Goal: Transaction & Acquisition: Purchase product/service

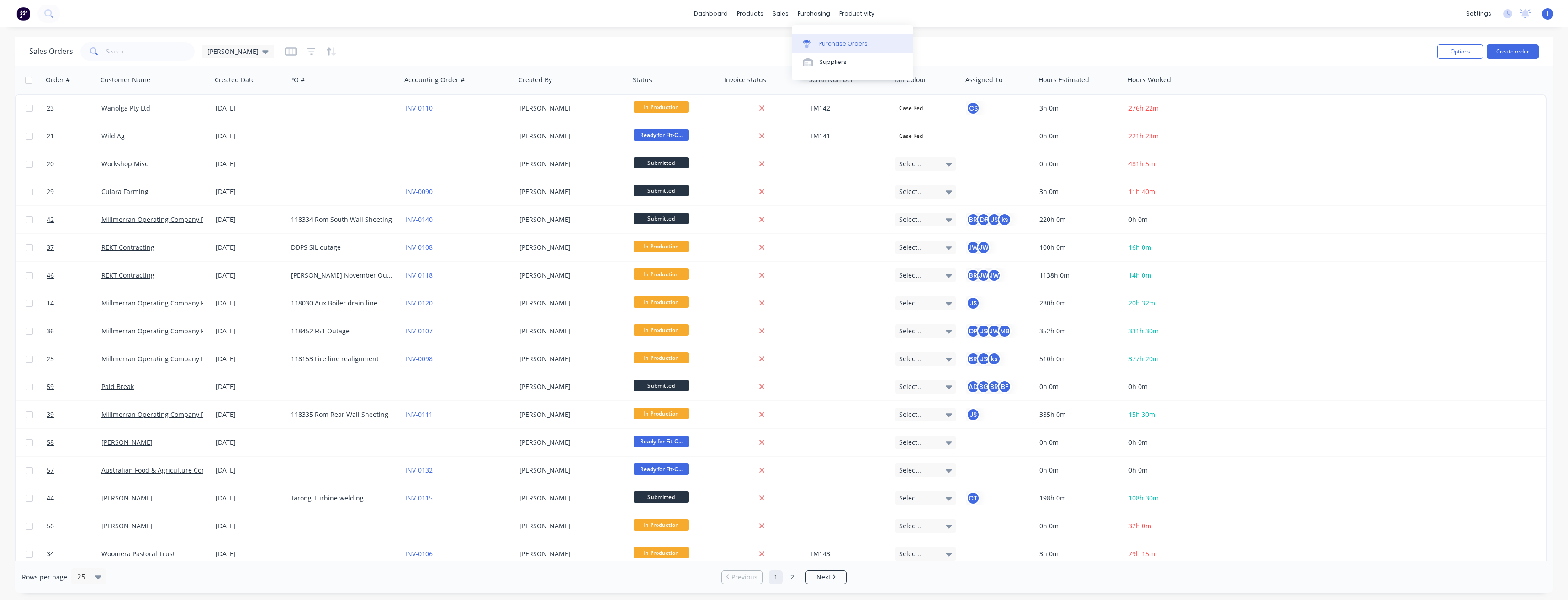
click at [825, 37] on link "Purchase Orders" at bounding box center [852, 43] width 121 height 19
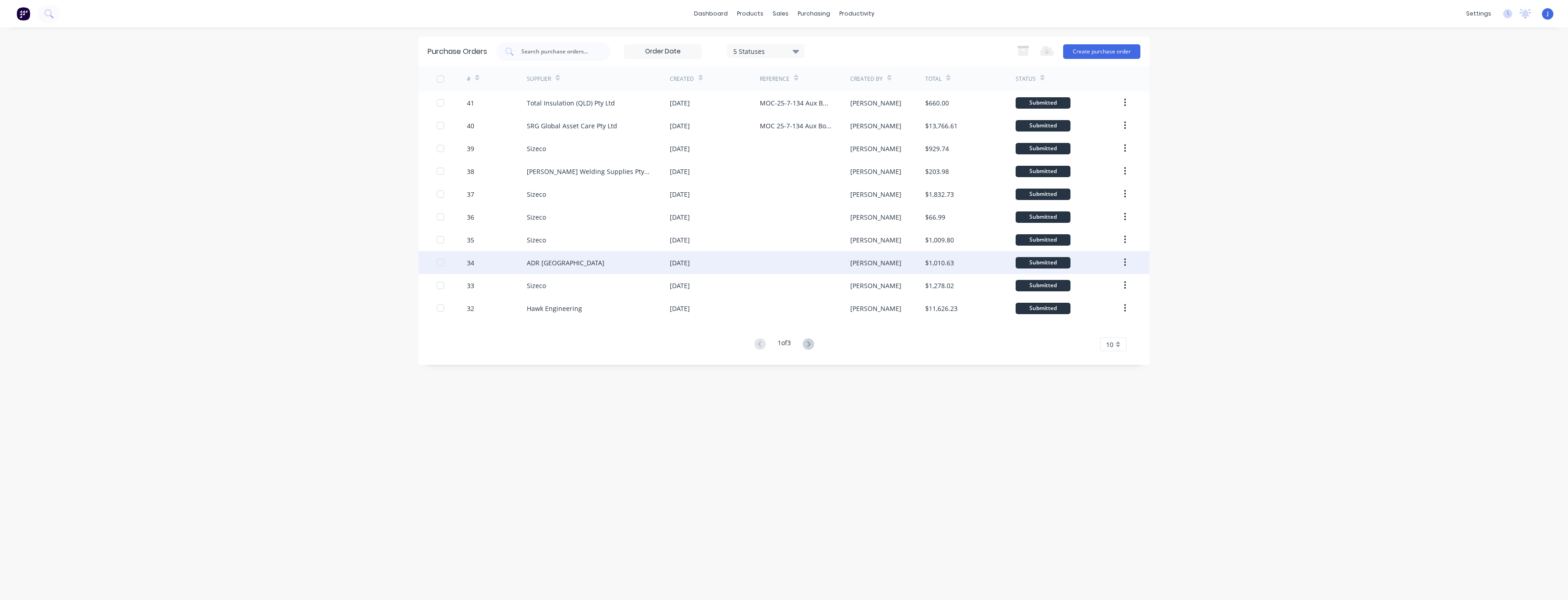
click at [775, 262] on div at bounding box center [805, 262] width 90 height 22
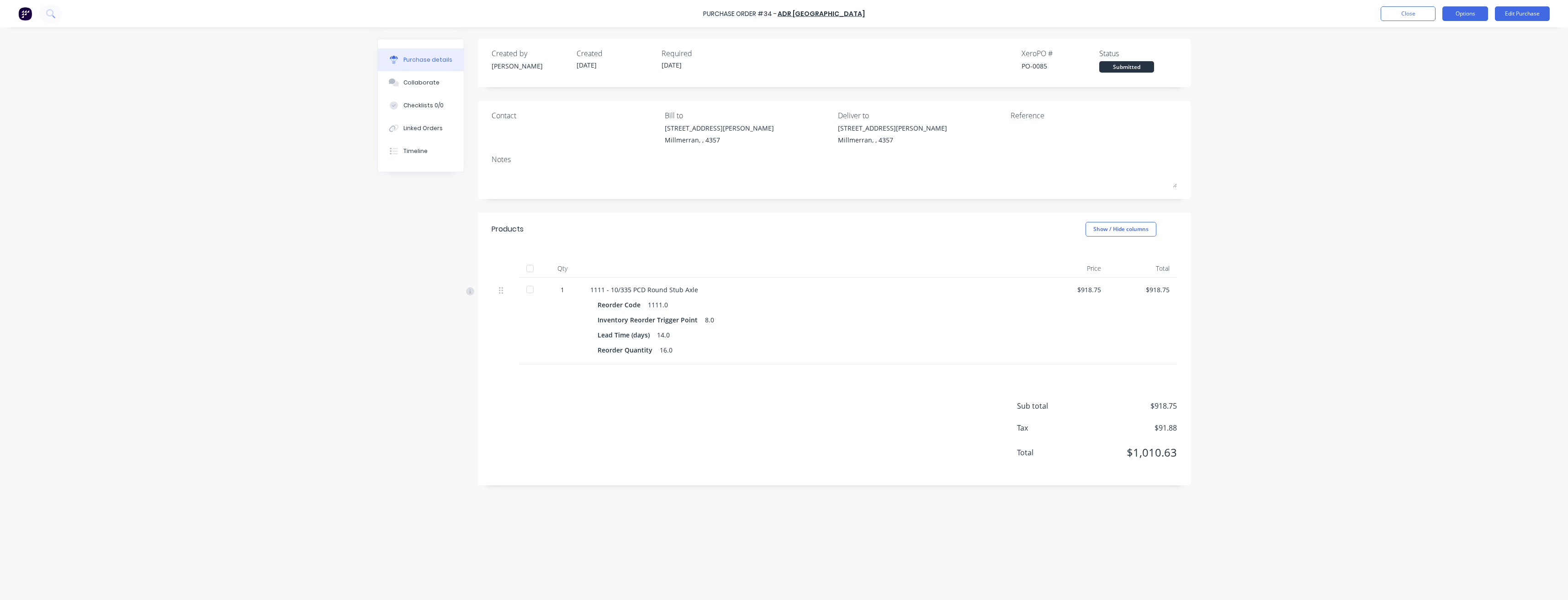
click at [1444, 15] on button "Options" at bounding box center [1465, 14] width 46 height 15
click at [1428, 128] on div "Archive" at bounding box center [1445, 129] width 70 height 14
click at [1401, 14] on button "Close" at bounding box center [1409, 14] width 55 height 15
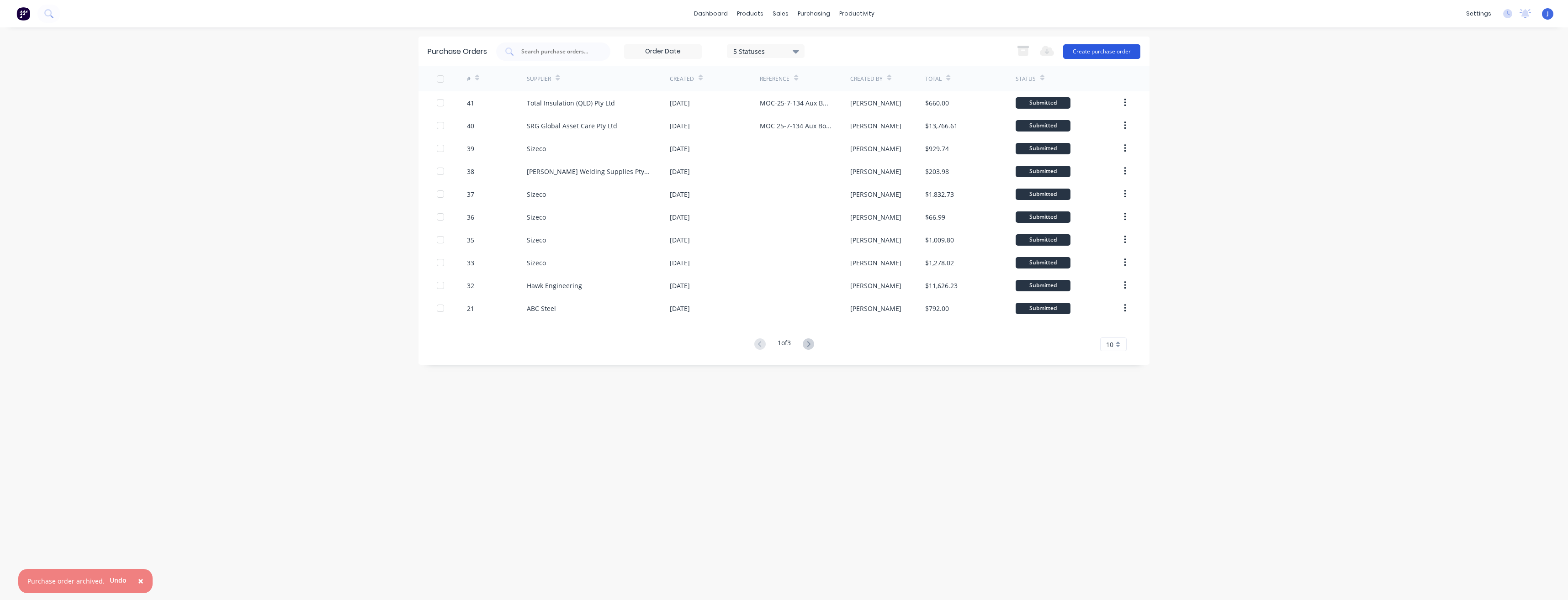
click at [1100, 49] on button "Create purchase order" at bounding box center [1102, 51] width 77 height 15
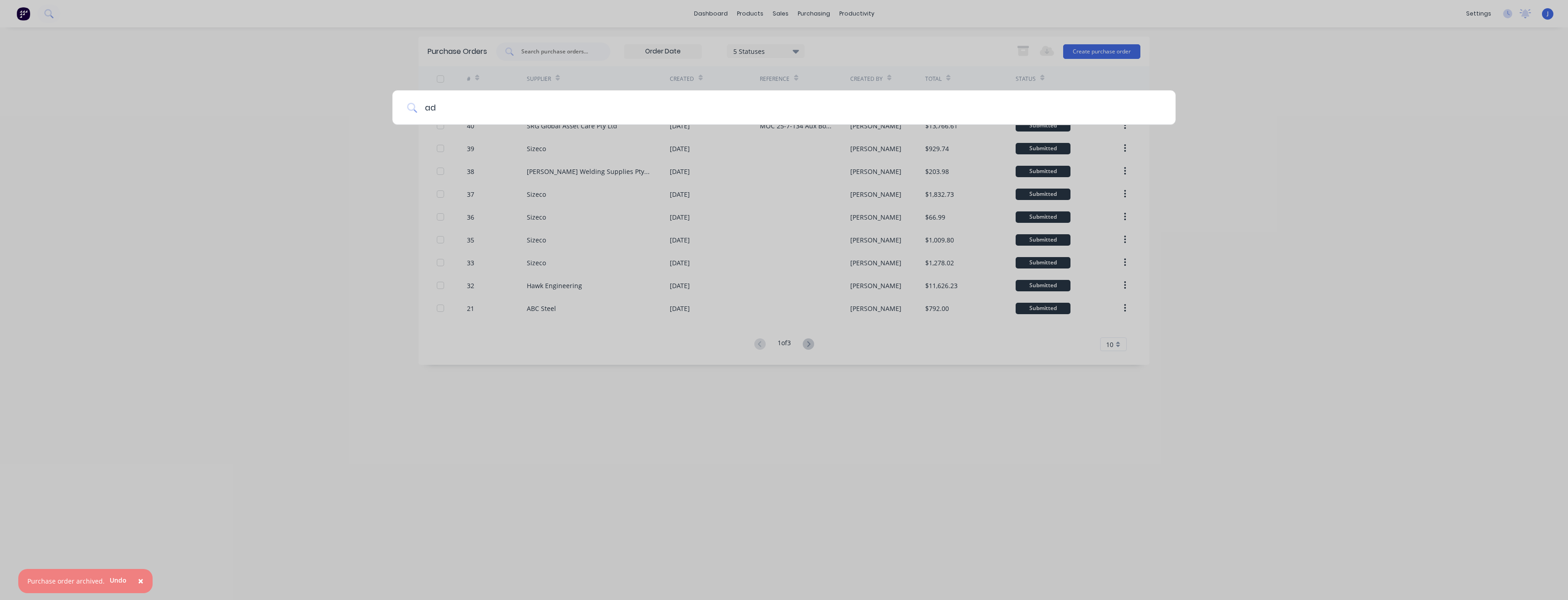
type input "adr"
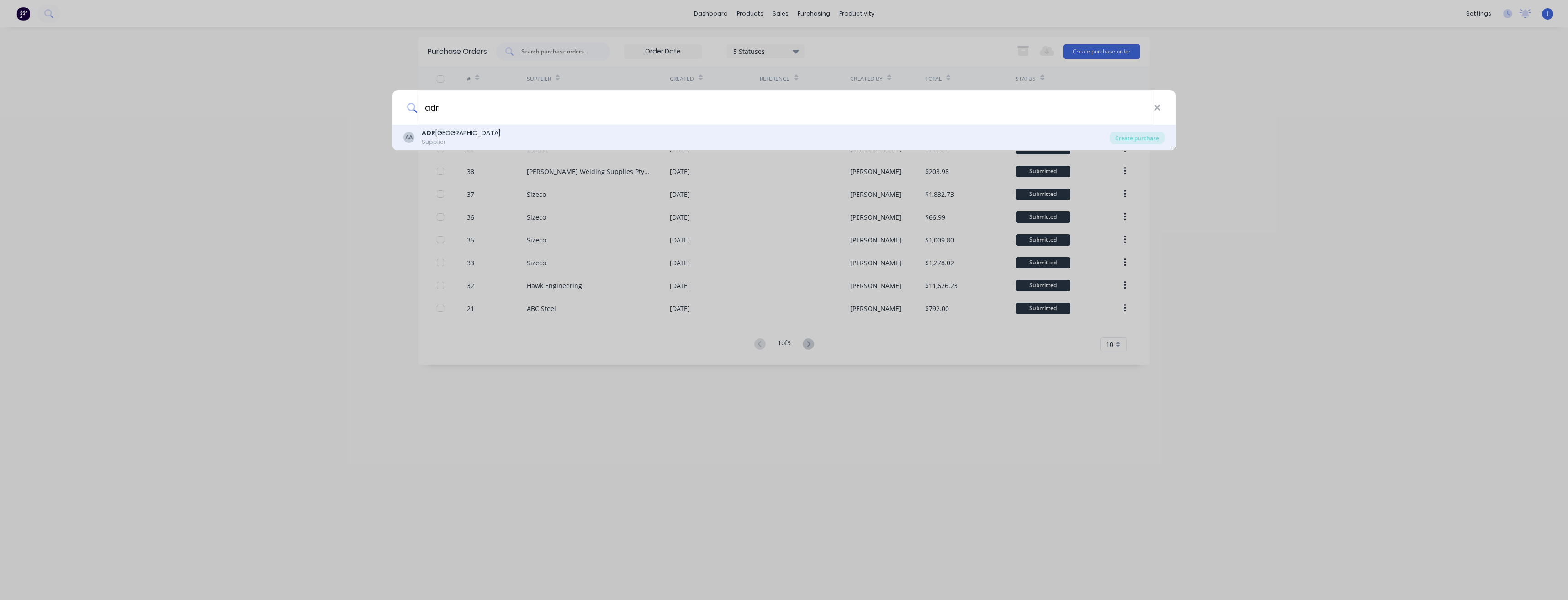
click at [451, 136] on div "ADR [GEOGRAPHIC_DATA]" at bounding box center [460, 133] width 78 height 10
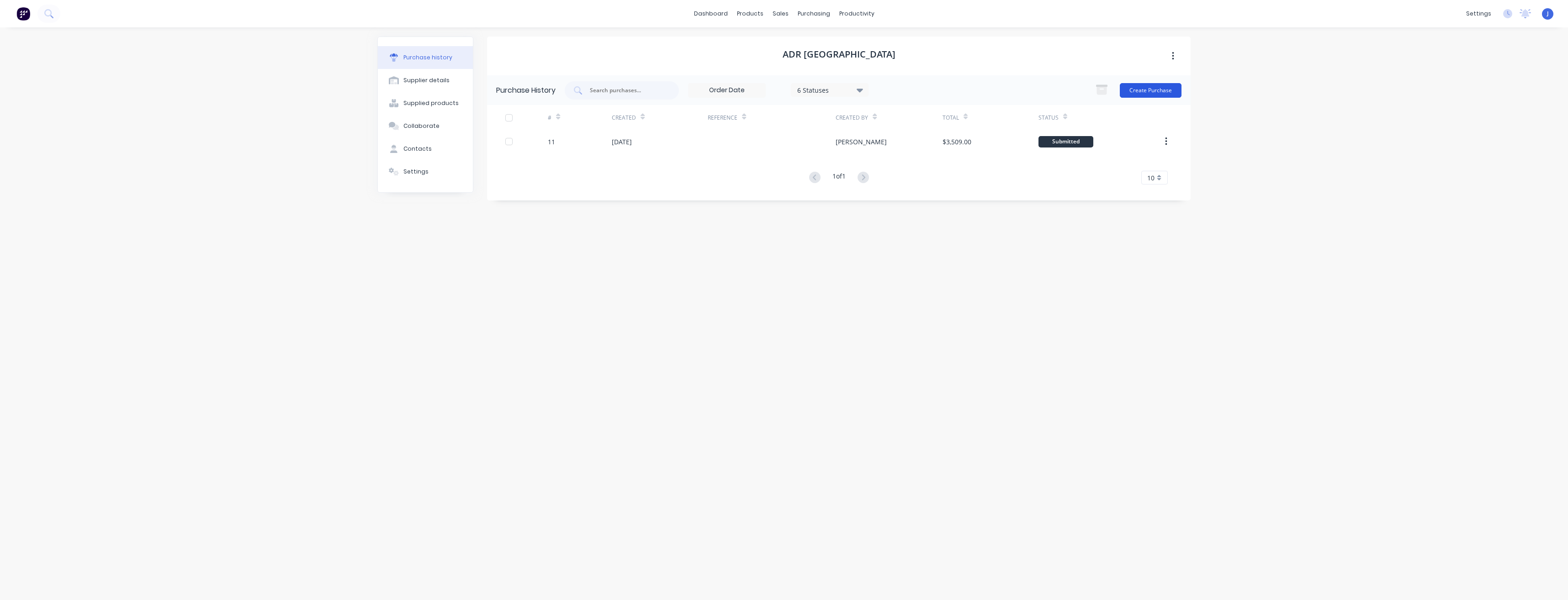
click at [1141, 86] on button "Create Purchase" at bounding box center [1151, 90] width 62 height 15
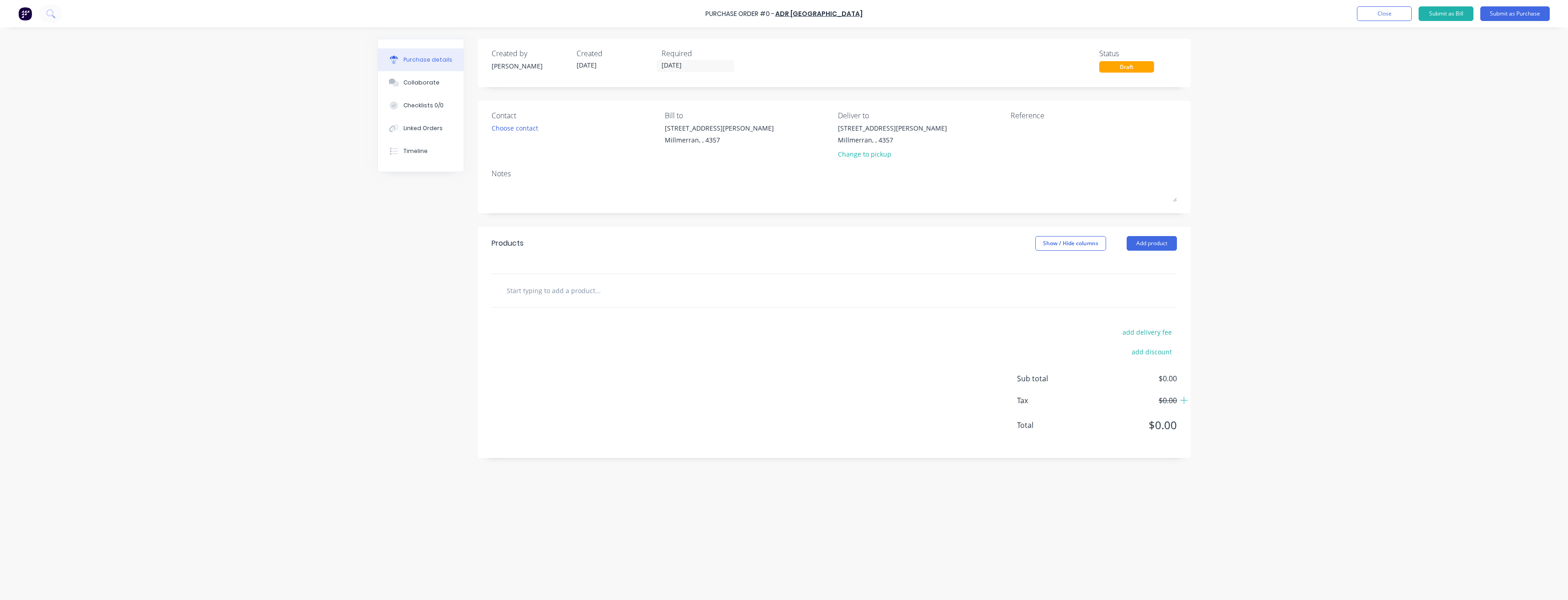
click at [577, 290] on input "text" at bounding box center [597, 290] width 183 height 19
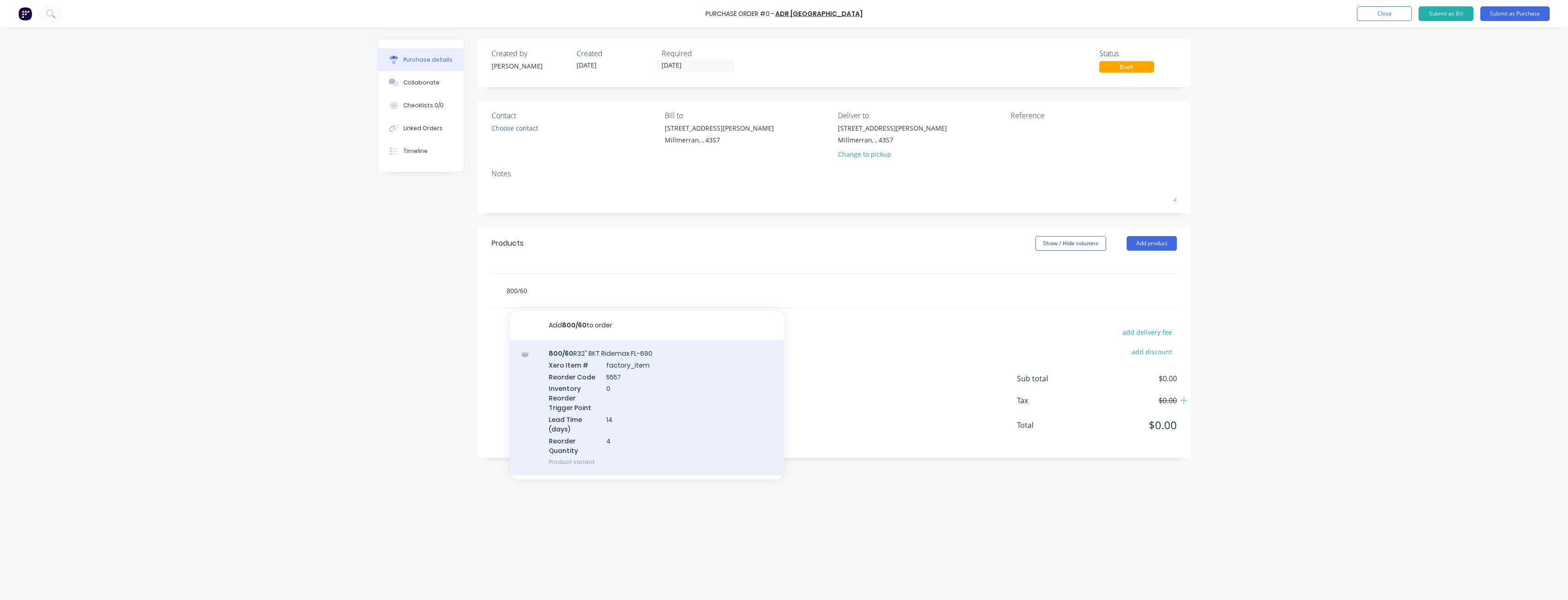
type input "800/60"
click at [575, 378] on div "800/60 R32" BKT Ridemax FL-690 Xero Item # factory_item Reorder Code 5557 Inven…" at bounding box center [647, 407] width 274 height 136
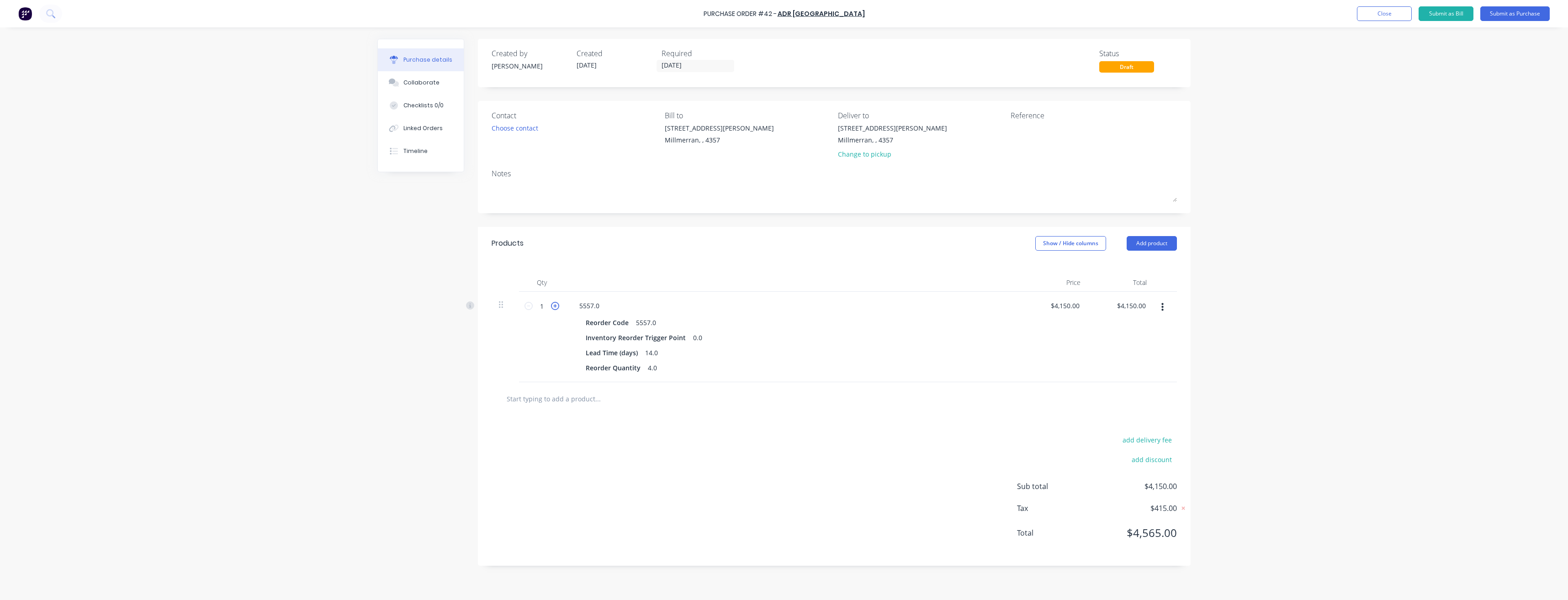
click at [555, 307] on icon at bounding box center [555, 306] width 8 height 8
type input "2"
type input "$8,300.00"
click at [555, 307] on icon at bounding box center [555, 306] width 8 height 8
type input "3"
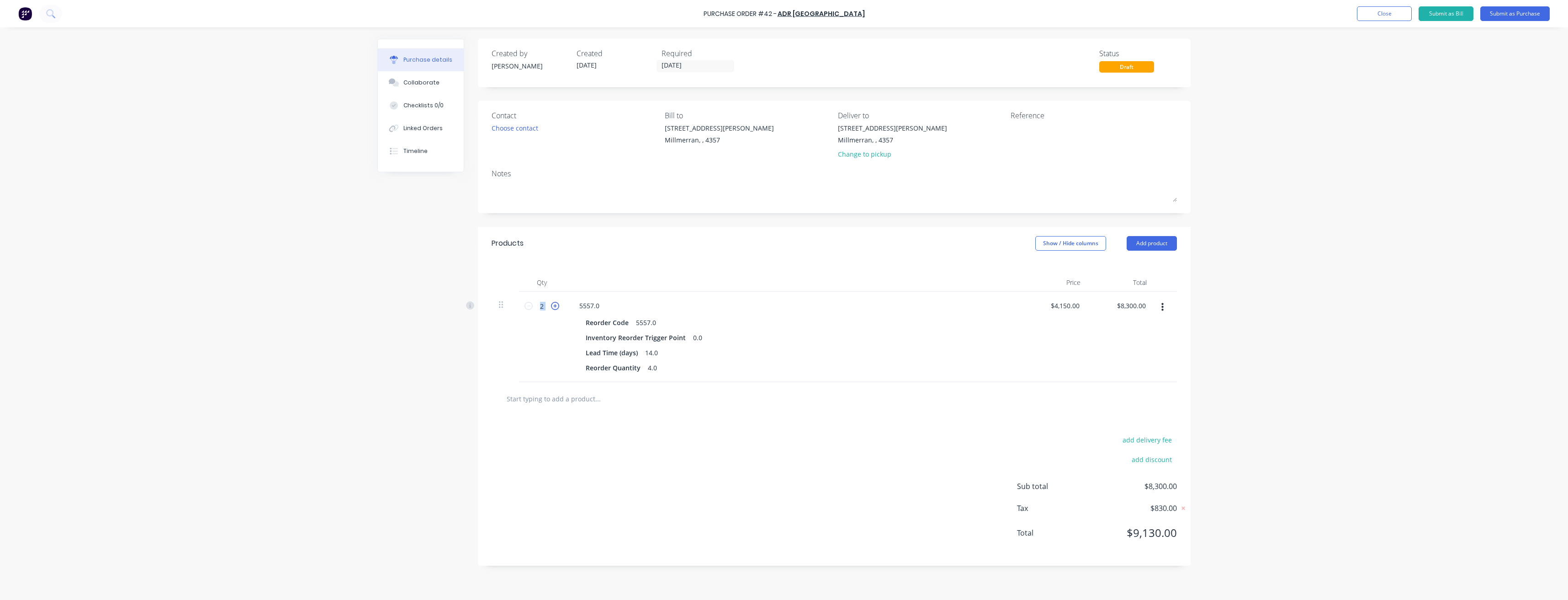
type input "$12,450.00"
click at [555, 307] on icon at bounding box center [555, 306] width 8 height 8
type input "4"
type input "$16,600.00"
click at [504, 174] on div "Notes" at bounding box center [834, 173] width 685 height 11
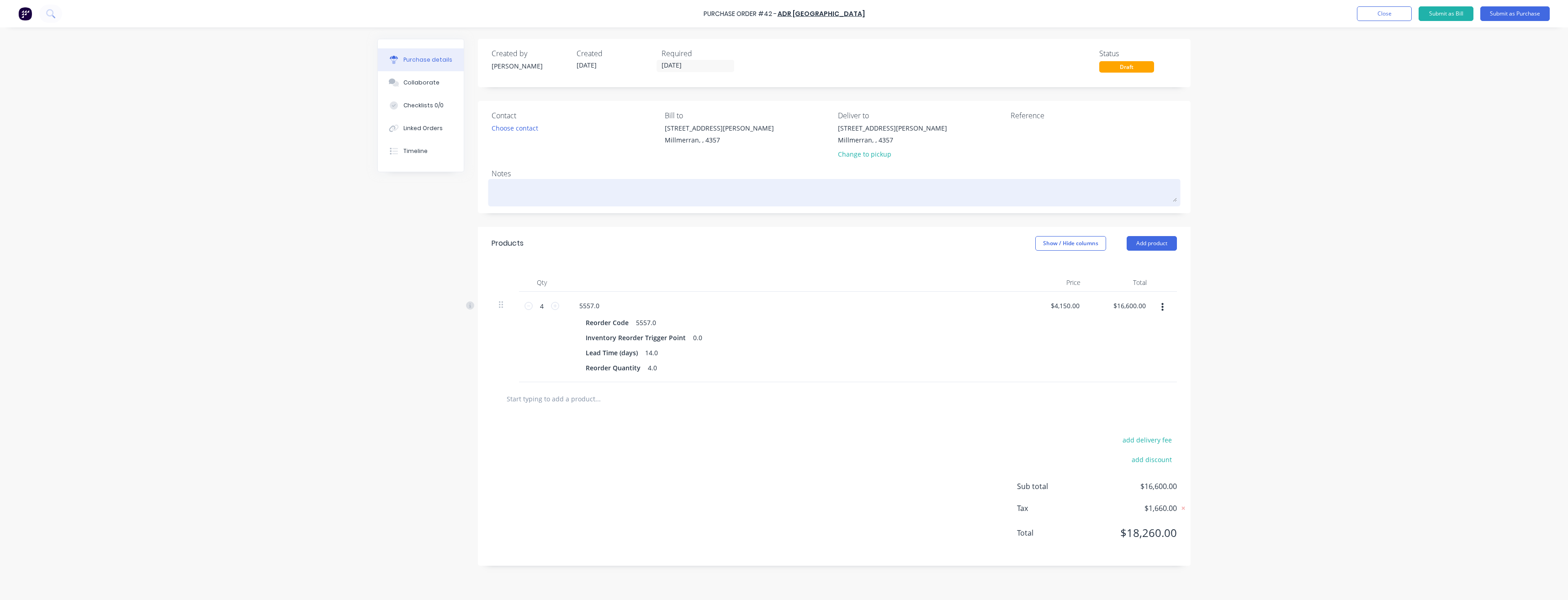
click at [515, 189] on textarea at bounding box center [834, 192] width 685 height 21
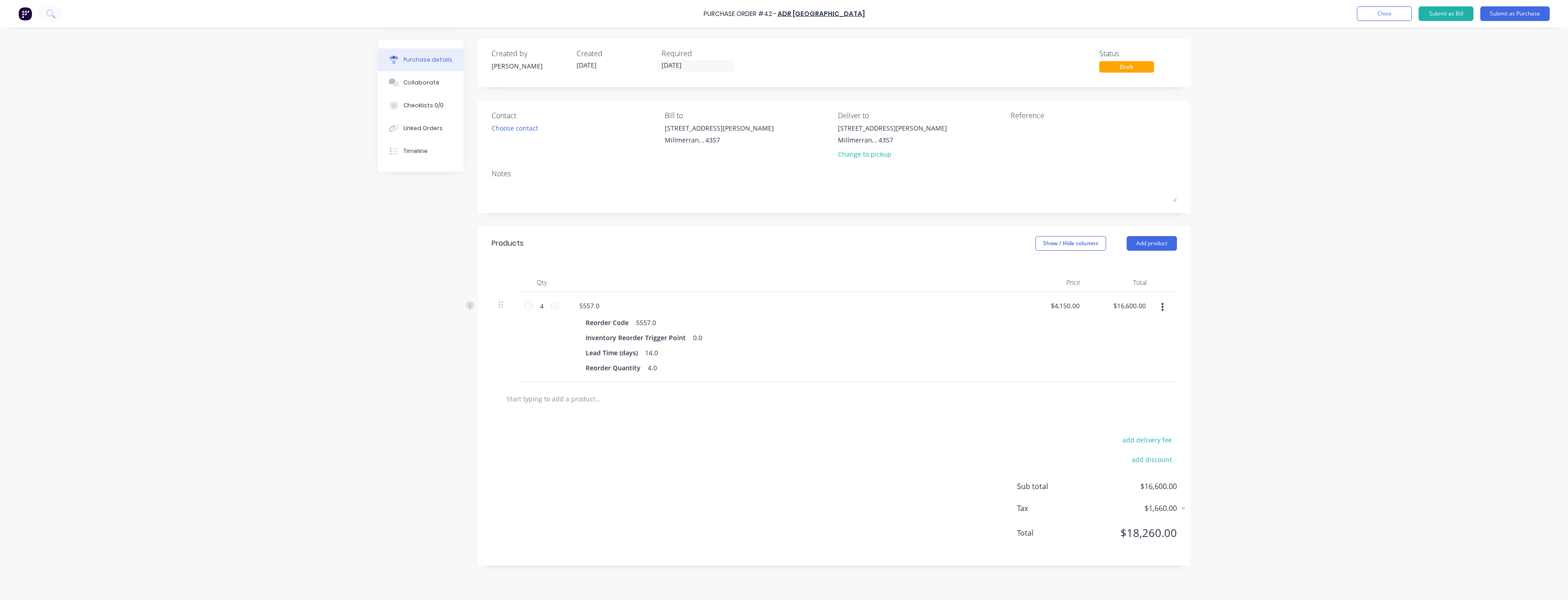
type textarea "x"
type textarea "O"
type textarea "x"
type textarea "Or"
type textarea "x"
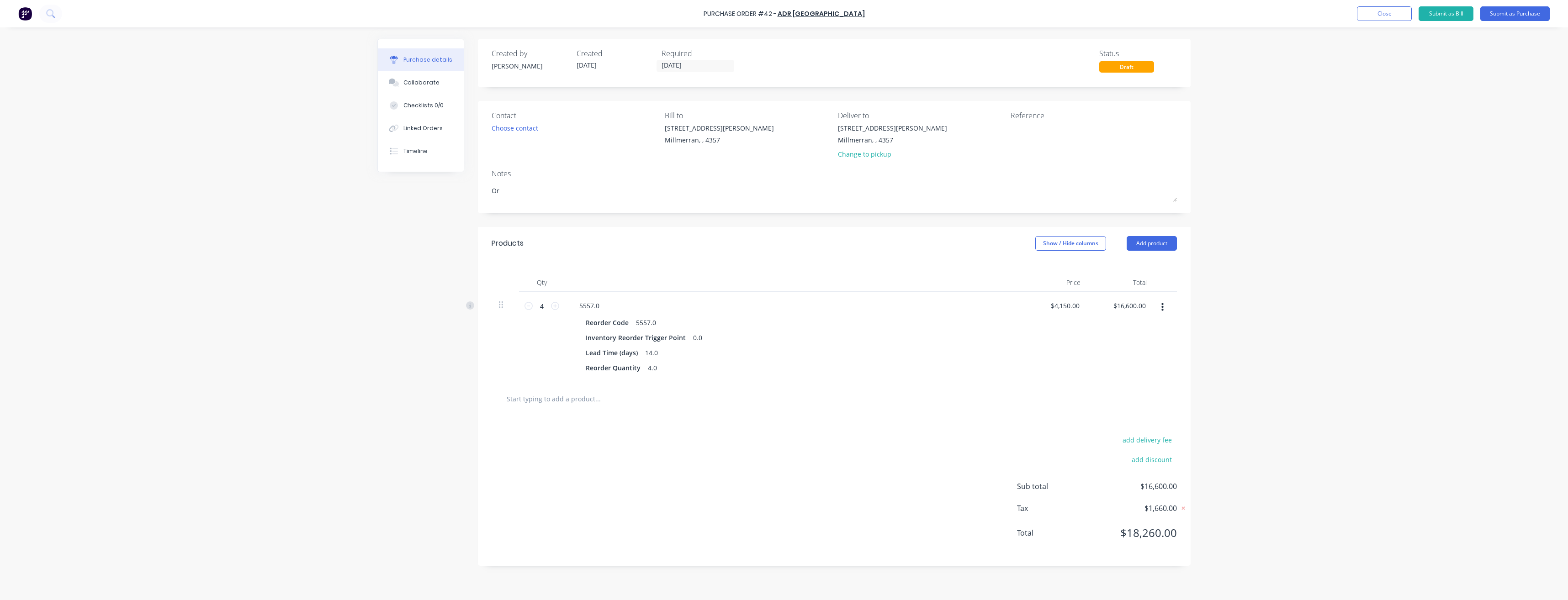
type textarea "Ord"
type textarea "x"
type textarea "Orde"
type textarea "x"
type textarea "Order"
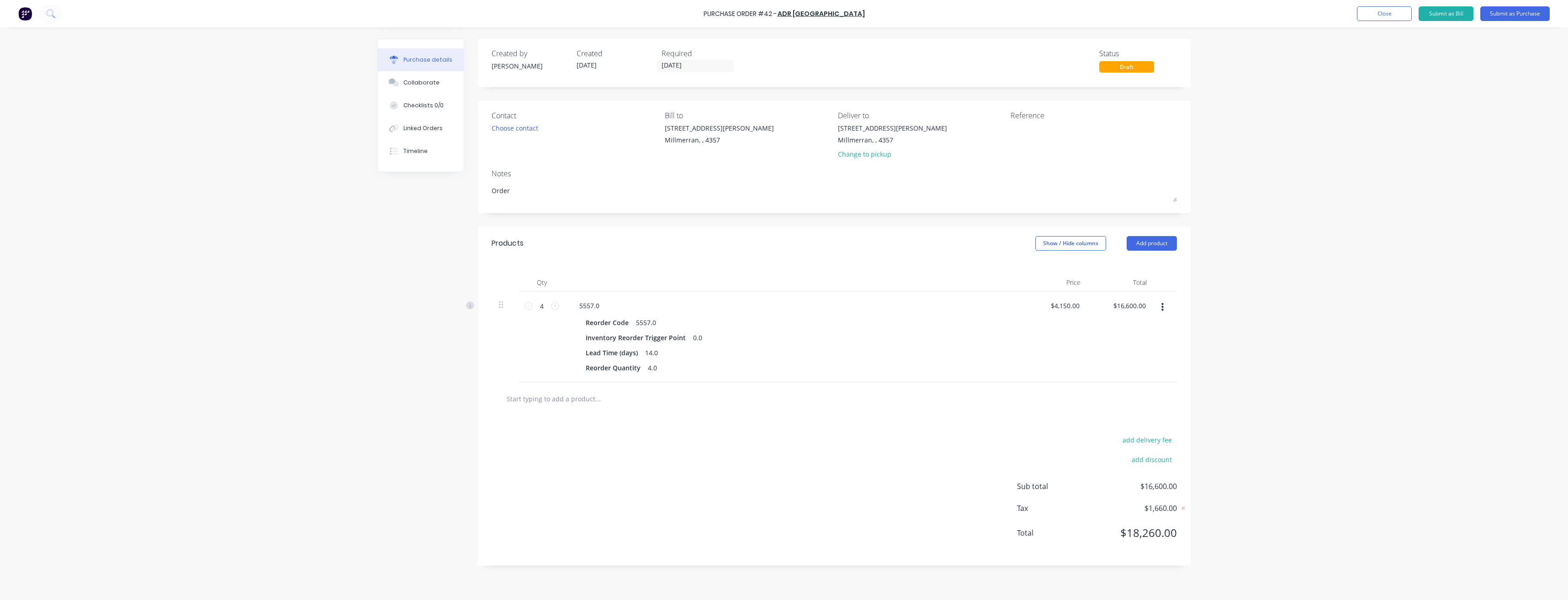
type textarea "x"
type textarea "Order"
type textarea "x"
type textarea "Order R"
type textarea "x"
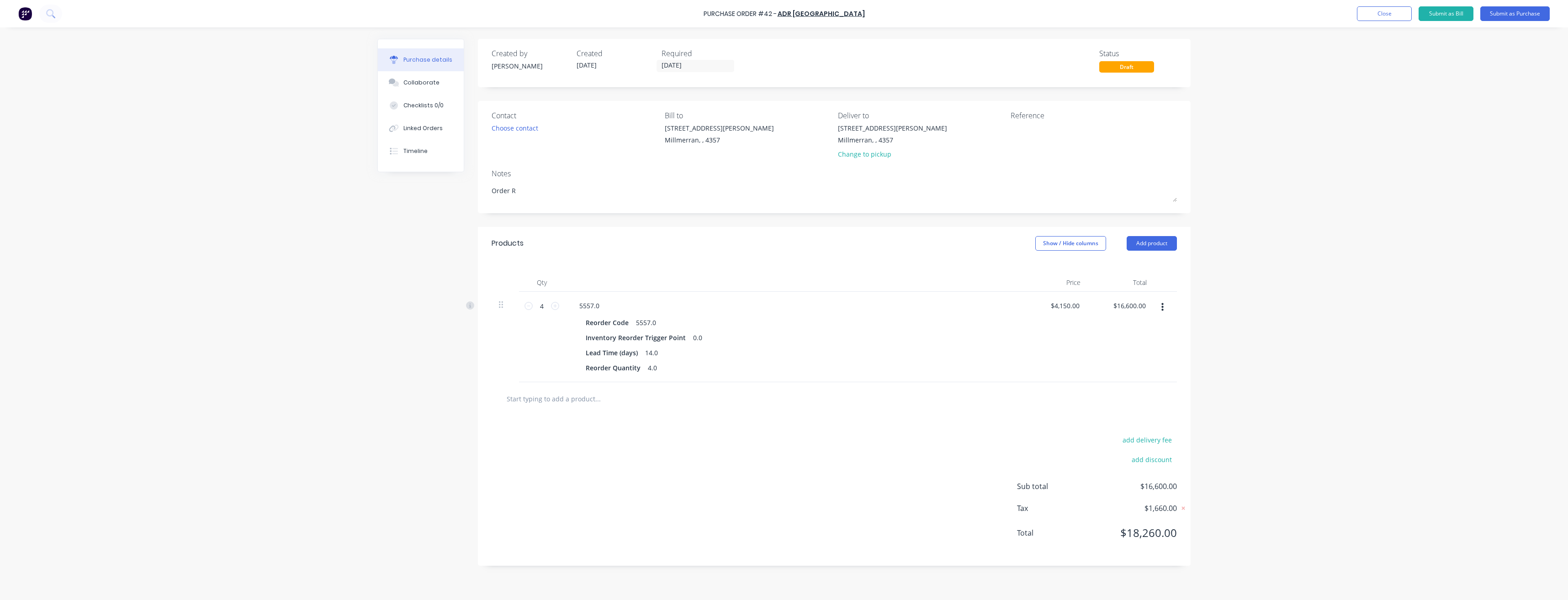
type textarea "Order Re"
type textarea "x"
type textarea "Order Ref"
type textarea "x"
type textarea "Order Refe"
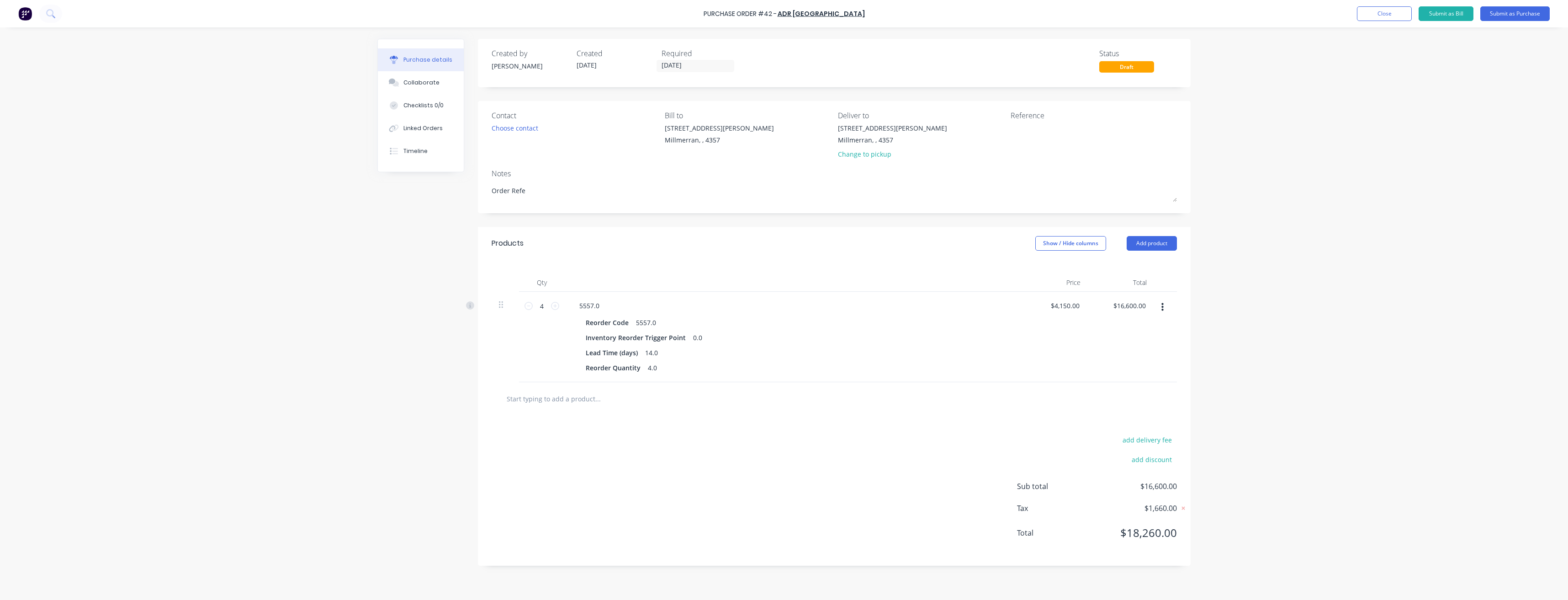
type textarea "x"
type textarea "Order Refer"
type textarea "x"
type textarea "Order Refere"
type textarea "x"
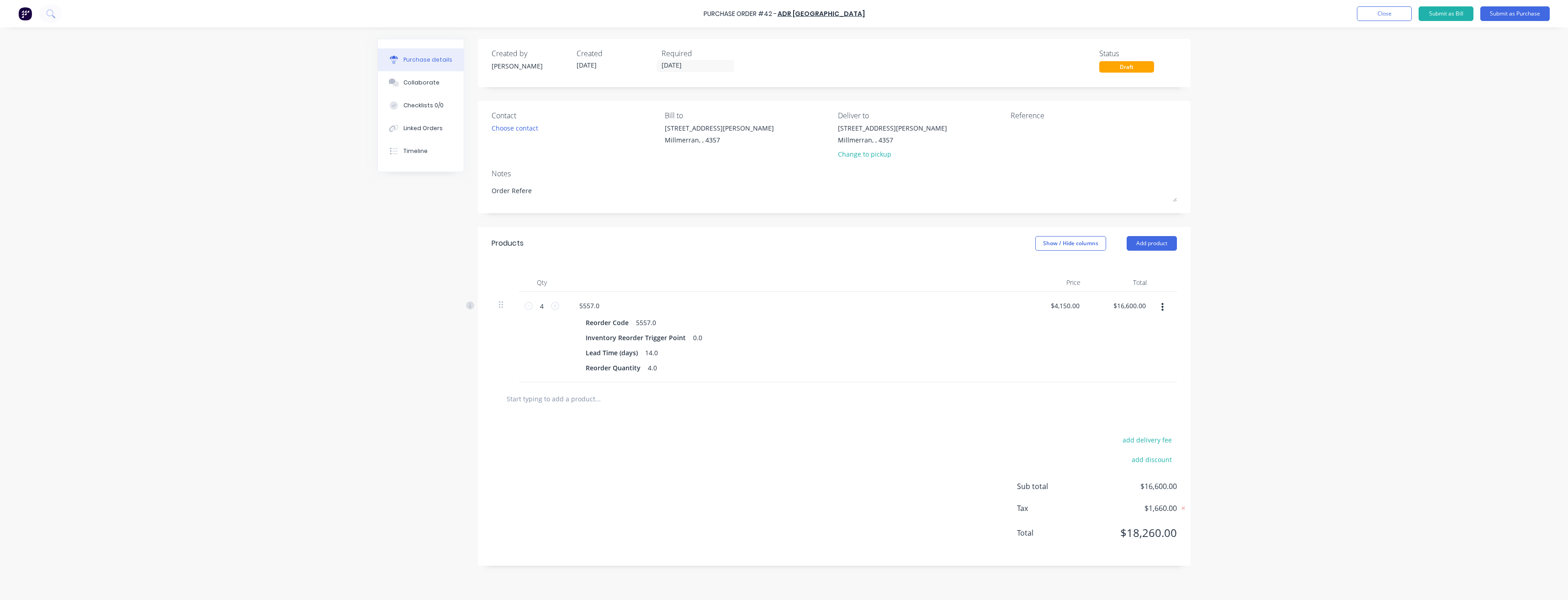
type textarea "Order Referen"
type textarea "x"
type textarea "Order Referenc"
type textarea "x"
type textarea "Order Reference"
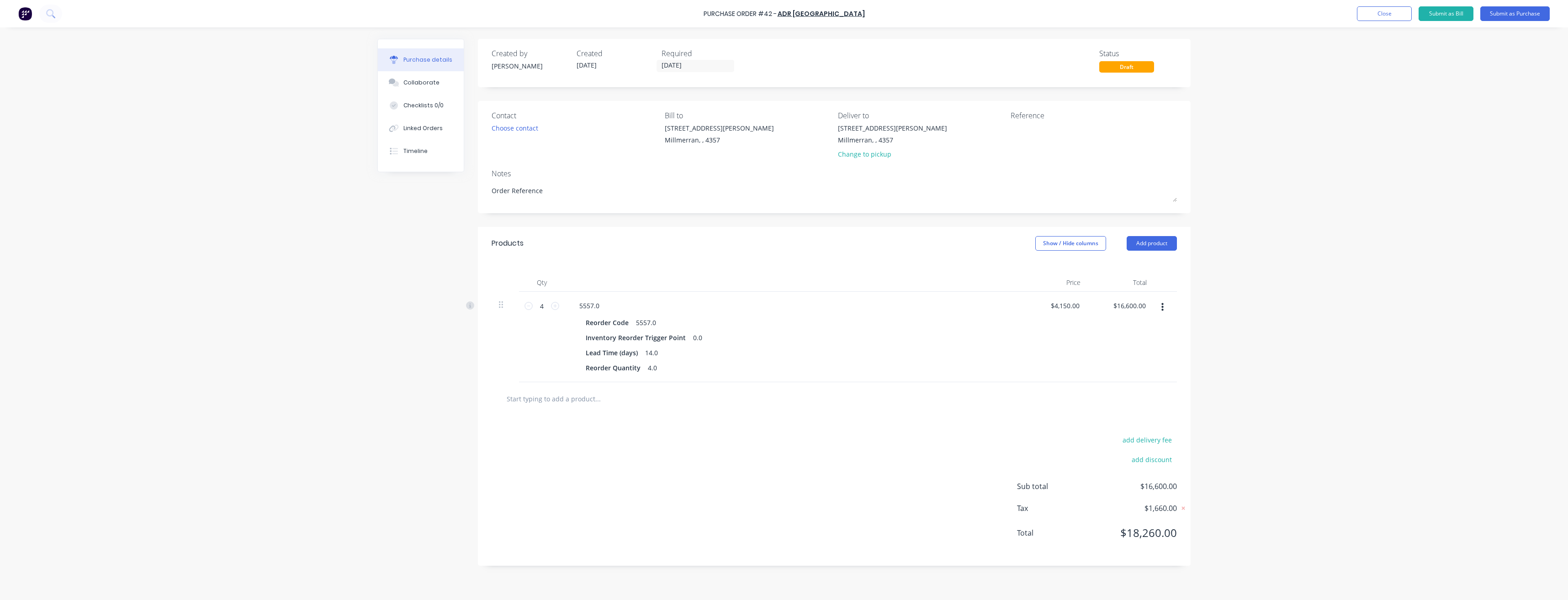
type textarea "x"
type textarea "Order Reference"
type textarea "x"
type textarea "Order Reference ""
type textarea "x"
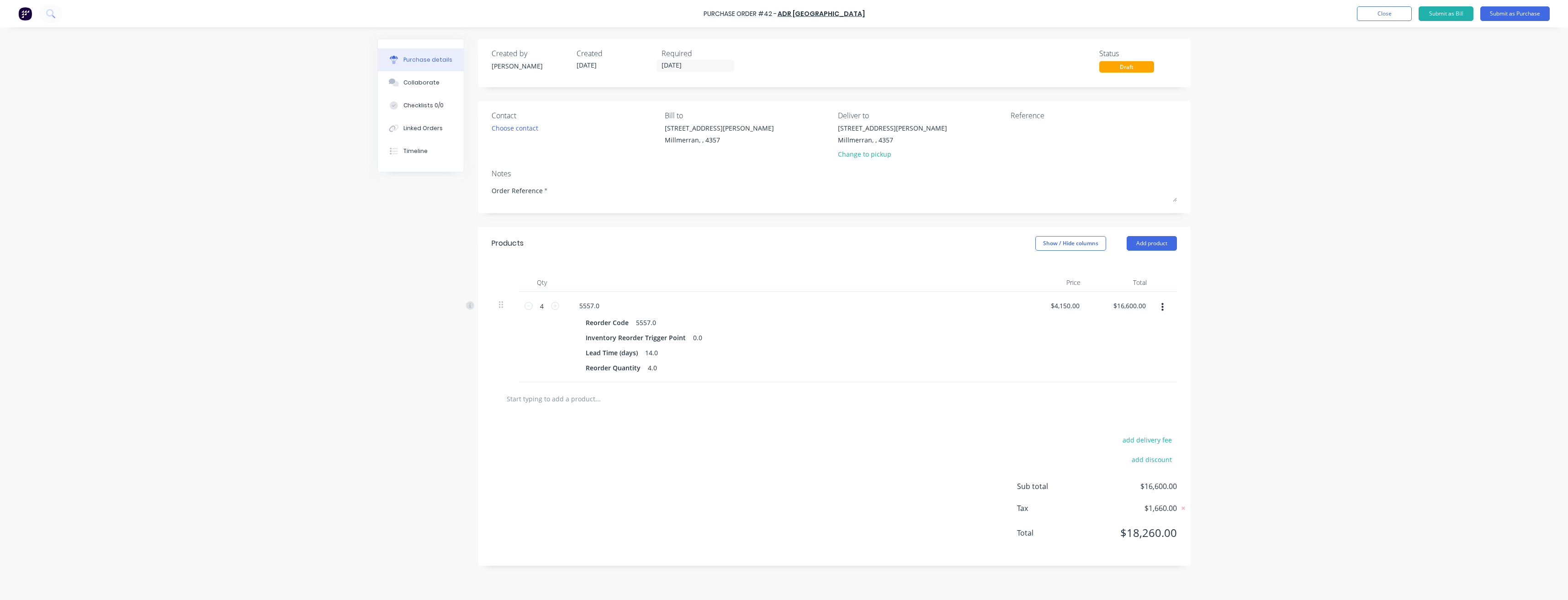
type textarea "Order Reference "W"
type textarea "x"
type textarea "Order Reference "Wo"
type textarea "x"
type textarea "Order Reference "Woo"
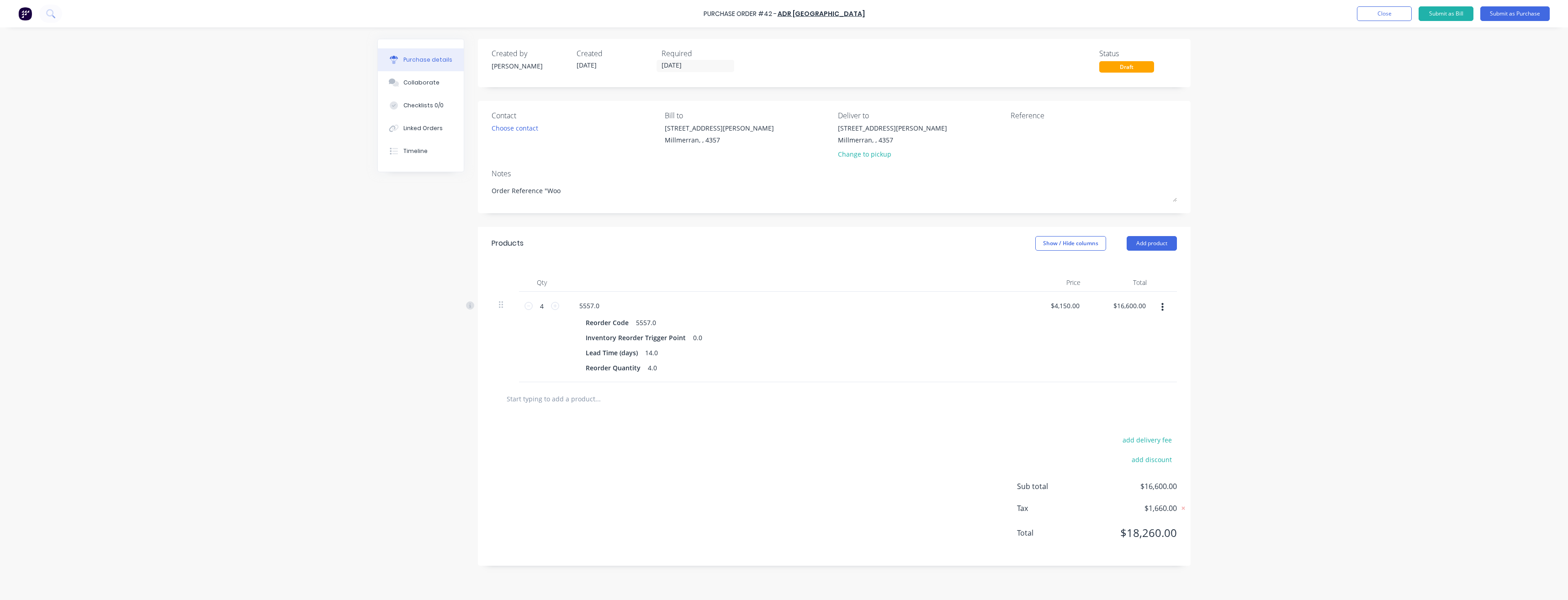
type textarea "x"
type textarea "Order Reference "Woom"
type textarea "x"
type textarea "Order Reference "Woome"
type textarea "x"
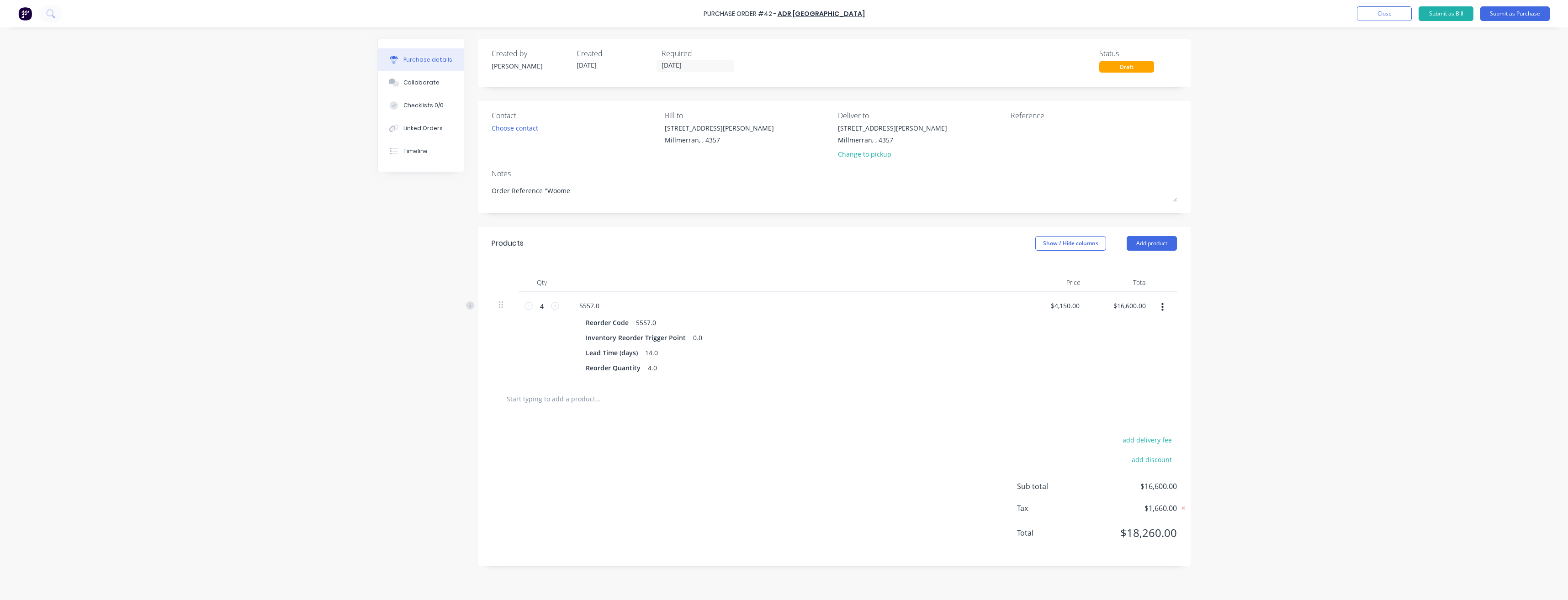
type textarea "Order Reference "[PERSON_NAME]"
type textarea "x"
type textarea "Order Reference "Woomera"
type textarea "x"
type textarea "Order Reference "Woomera""
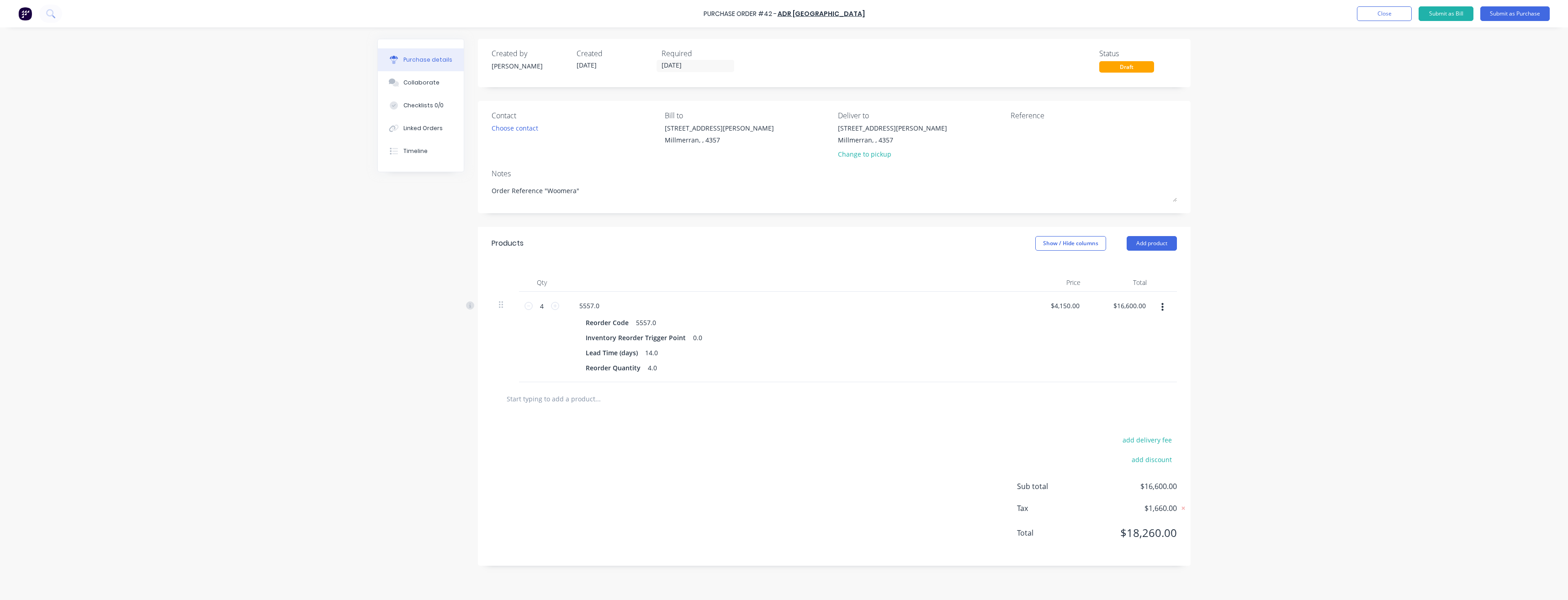
type textarea "x"
type textarea "Order Reference "Woomera"
type textarea "x"
type textarea "Order Reference "Woomera"
type textarea "x"
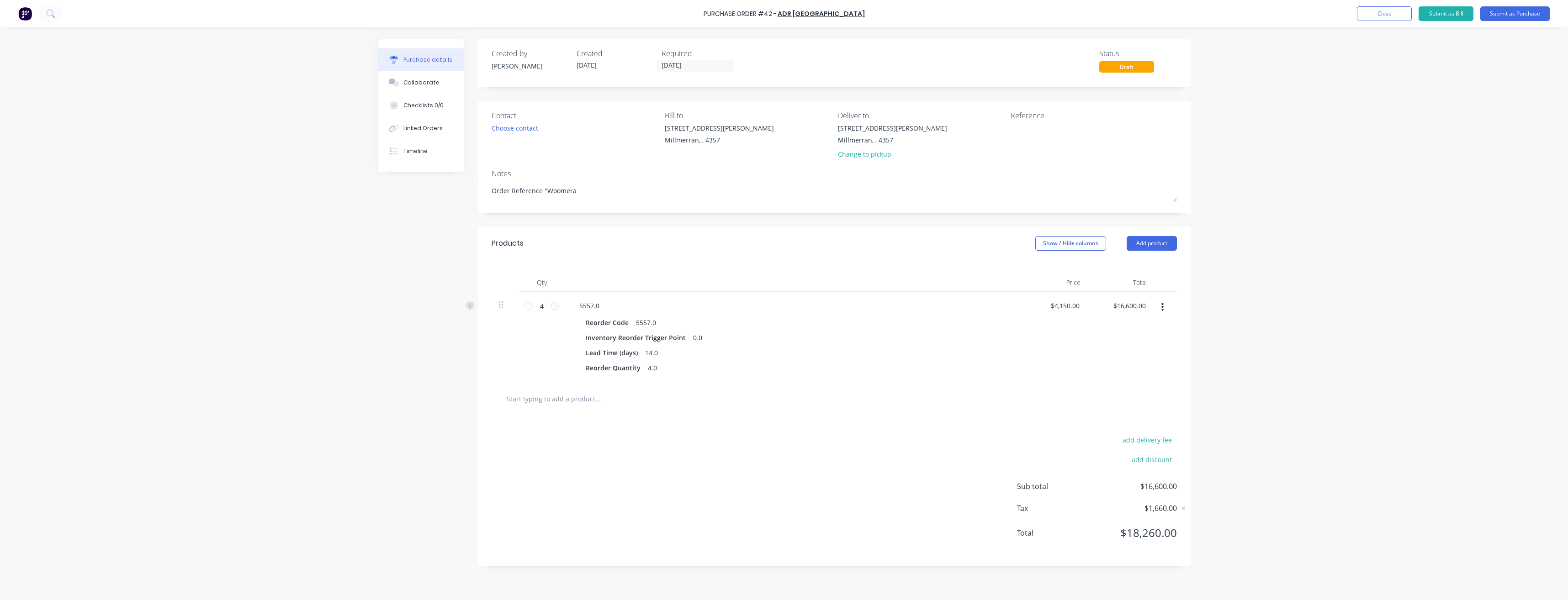
type textarea "Order Reference "Woomera P"
type textarea "x"
type textarea "Order Reference "Woomera Pa"
type textarea "x"
type textarea "Order Reference "Woomera Pas"
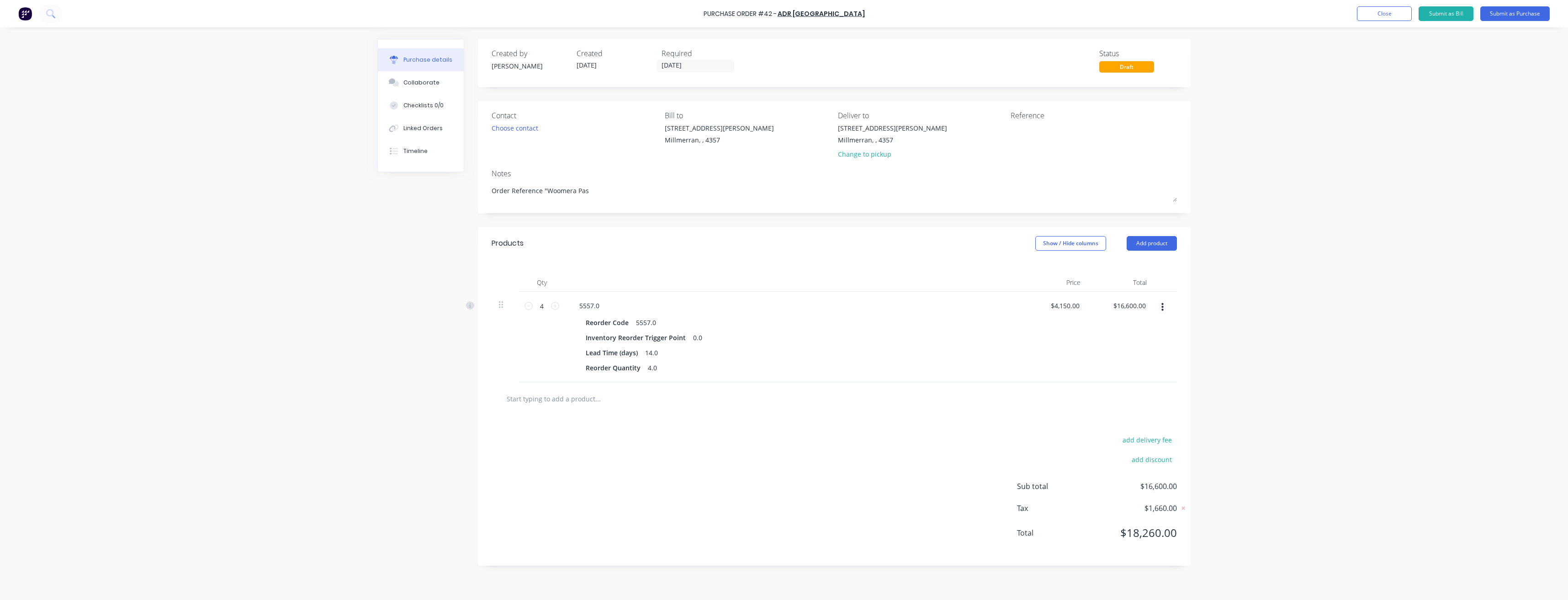
type textarea "x"
type textarea "Order Reference "Woomera Past"
type textarea "x"
type textarea "Order Reference "Woomera Pasto"
type textarea "x"
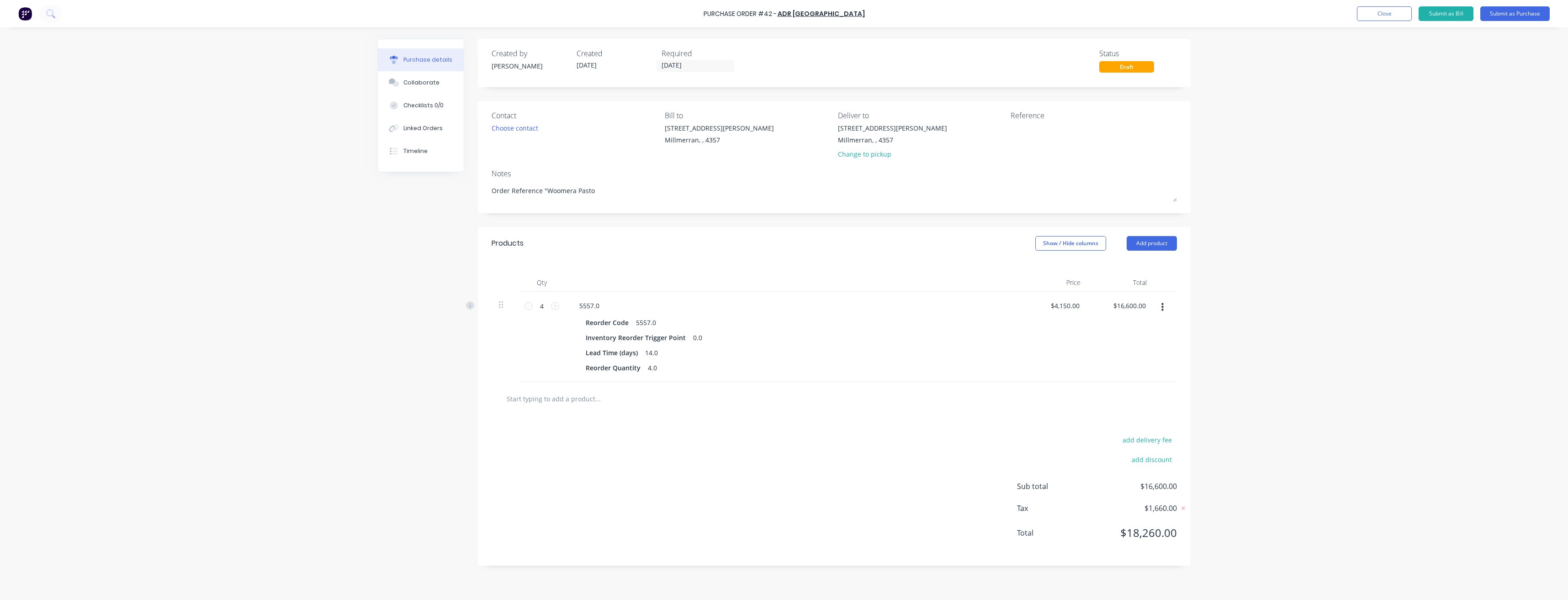
type textarea "Order Reference "Woomera Pastor"
type textarea "x"
type textarea "Order Reference "Woomera [PERSON_NAME]"
type textarea "x"
type textarea "Order Reference "Woomera Pastoral"
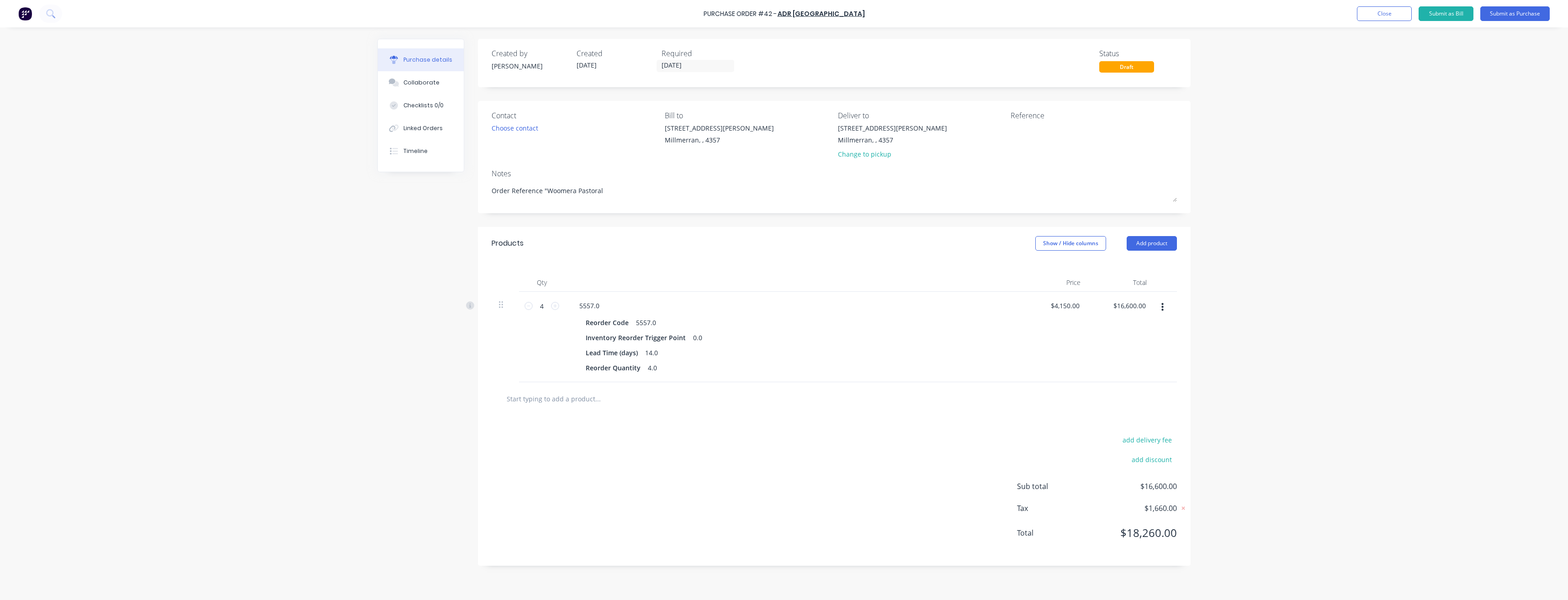
type textarea "x"
type textarea "Order Reference "Woomera Pastoral""
type textarea "x"
type textarea "Order Reference "Woomera Pastoral""
type textarea "x"
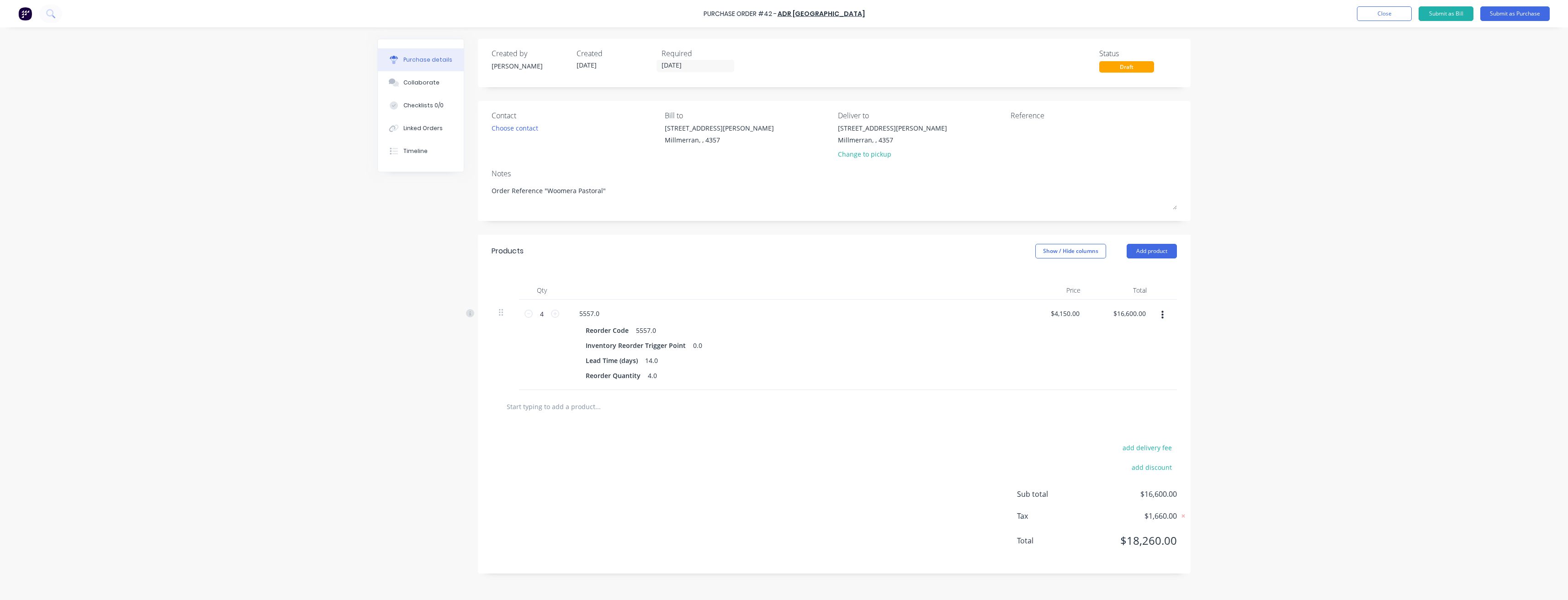
type textarea "Order Reference "Woomera Pastoral" T"
type textarea "x"
type textarea "Order Reference "Woomera Pastoral" [PERSON_NAME]"
type textarea "x"
type textarea "Order Reference "Woomera Pastoral" Tyr"
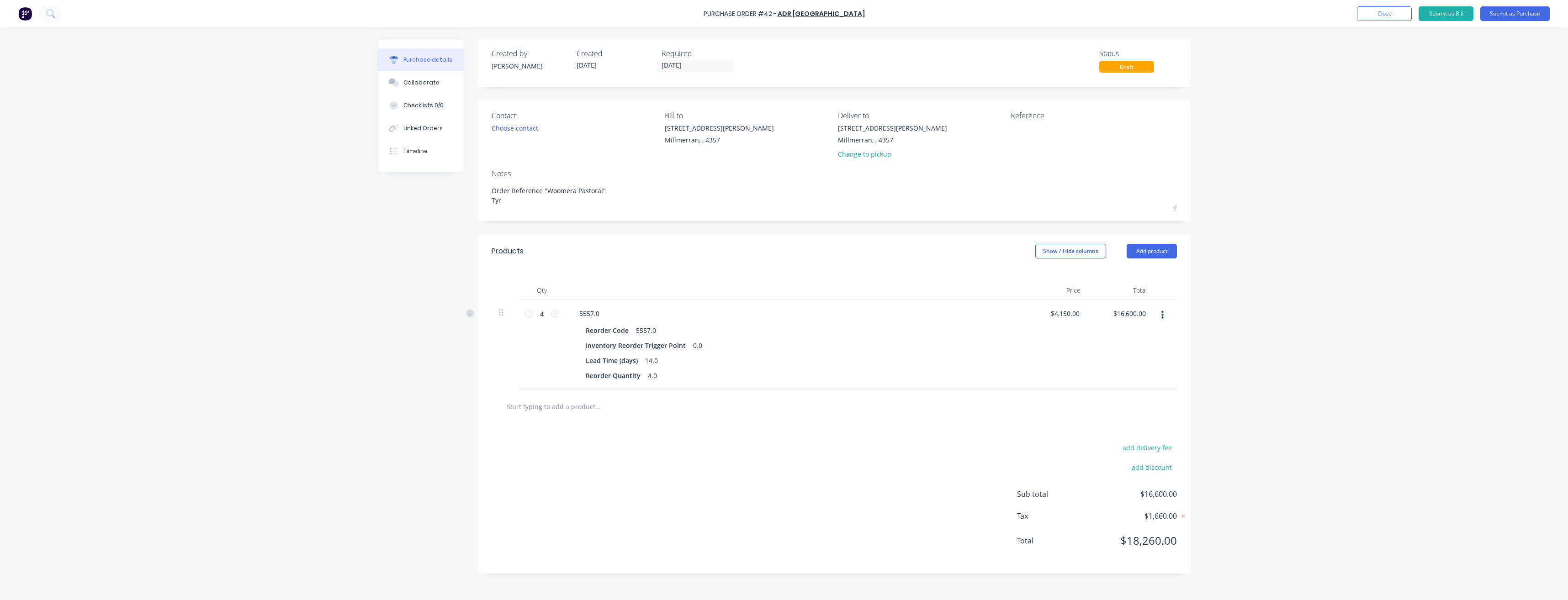
type textarea "x"
type textarea "Order Reference "Woomera Pastoral" Tyre"
type textarea "x"
type textarea "Order Reference "Woomera Pastoral" Tyres"
type textarea "x"
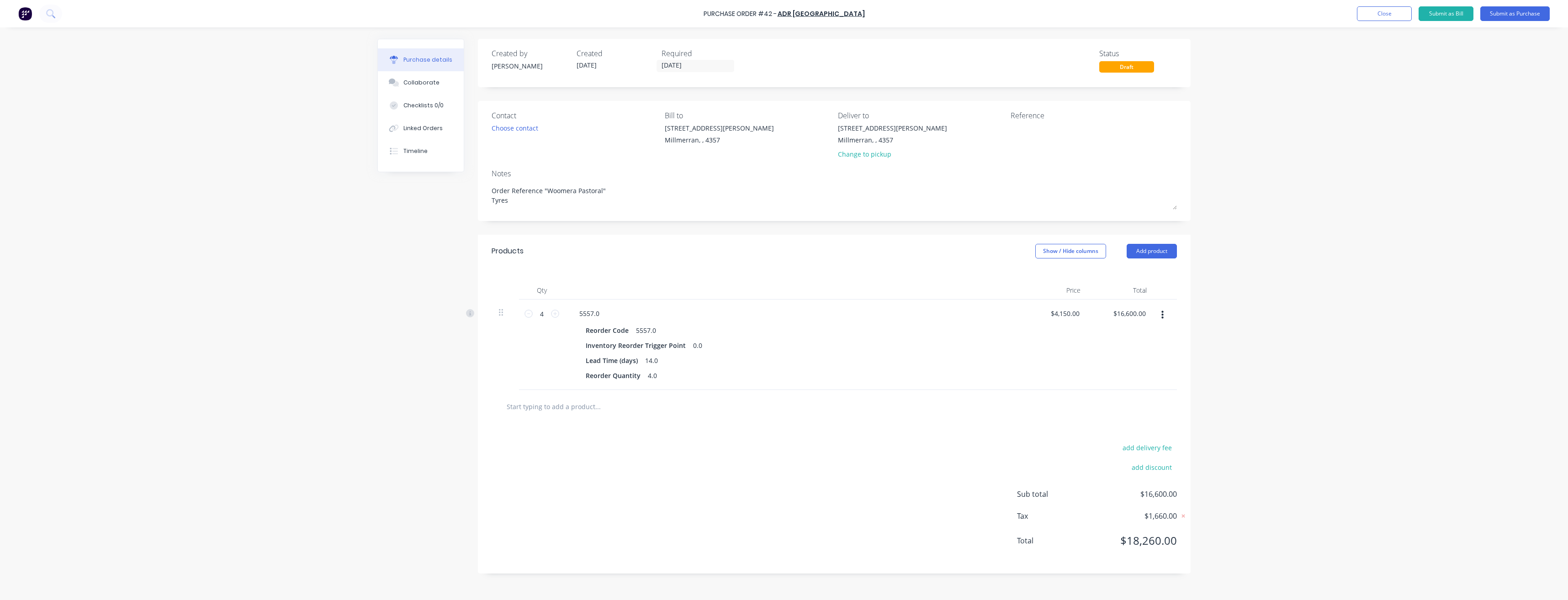
type textarea "Order Reference "Woomera Pastoral" Tyres"
type textarea "x"
type textarea "Order Reference "Woomera Pastoral" Tyres t"
type textarea "x"
type textarea "Order Reference "Woomera Pastoral" Tyres to"
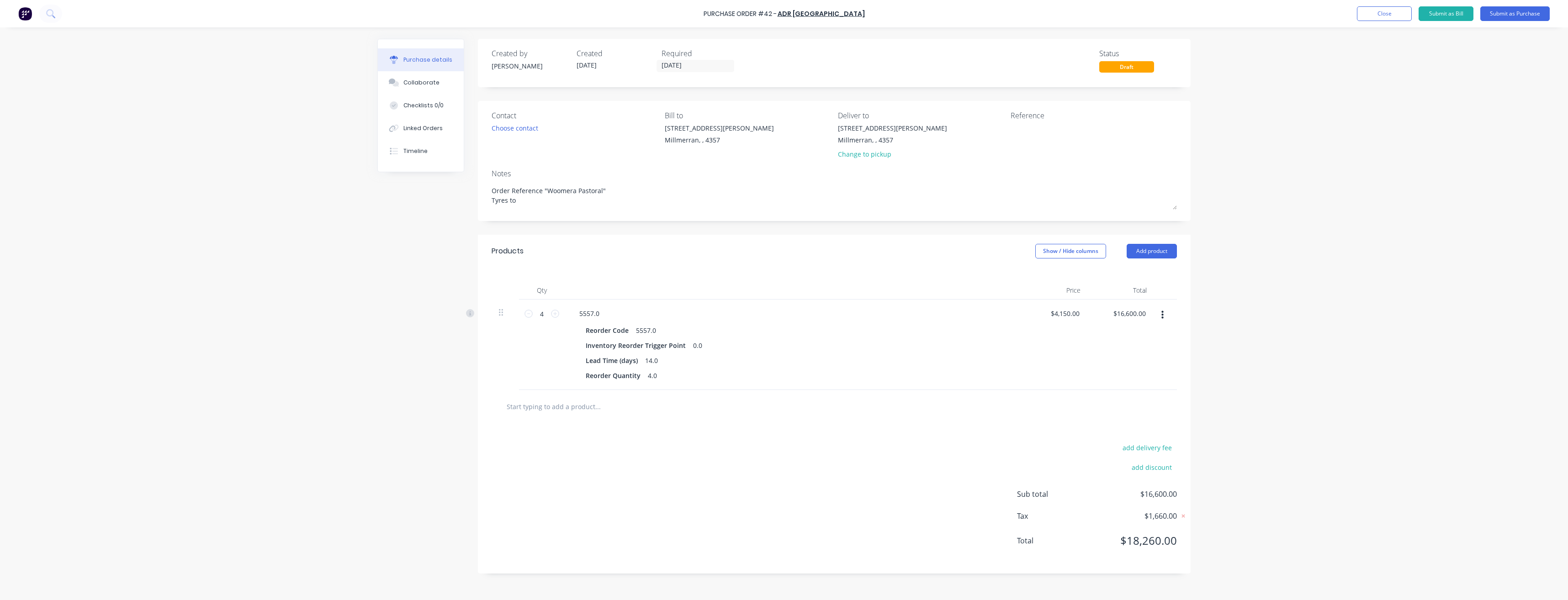
type textarea "x"
type textarea "Order Reference "Woomera Pastoral" Tyres to"
type textarea "x"
type textarea "Order Reference "Woomera Pastoral" Tyres to b"
type textarea "x"
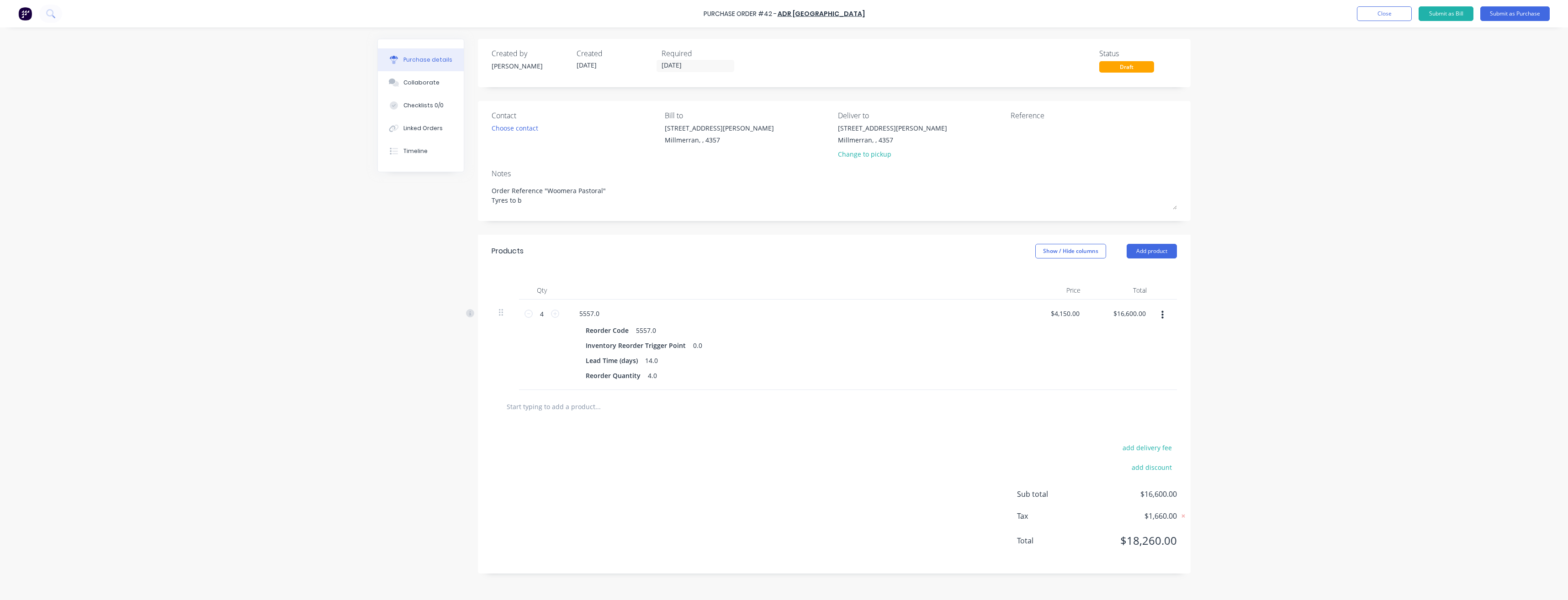
type textarea "Order Reference "Woomera Pastoral" Tyres to be"
type textarea "x"
type textarea "Order Reference "Woomera Pastoral" Tyres to be"
type textarea "x"
type textarea "Order Reference "Woomera Pastoral" Tyres to be f"
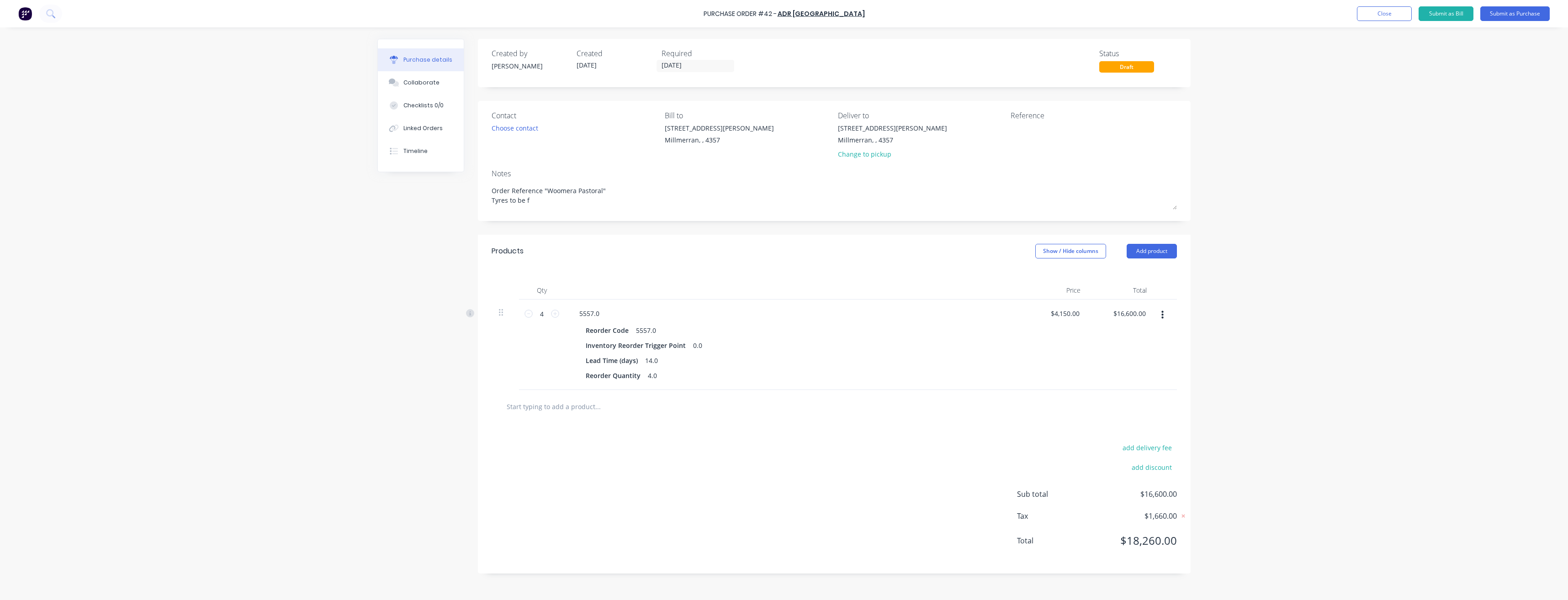
type textarea "x"
type textarea "Order Reference "Woomera Pastoral" Tyres to be fi"
type textarea "x"
type textarea "Order Reference "Woomera Pastoral" Tyres to be fit"
type textarea "x"
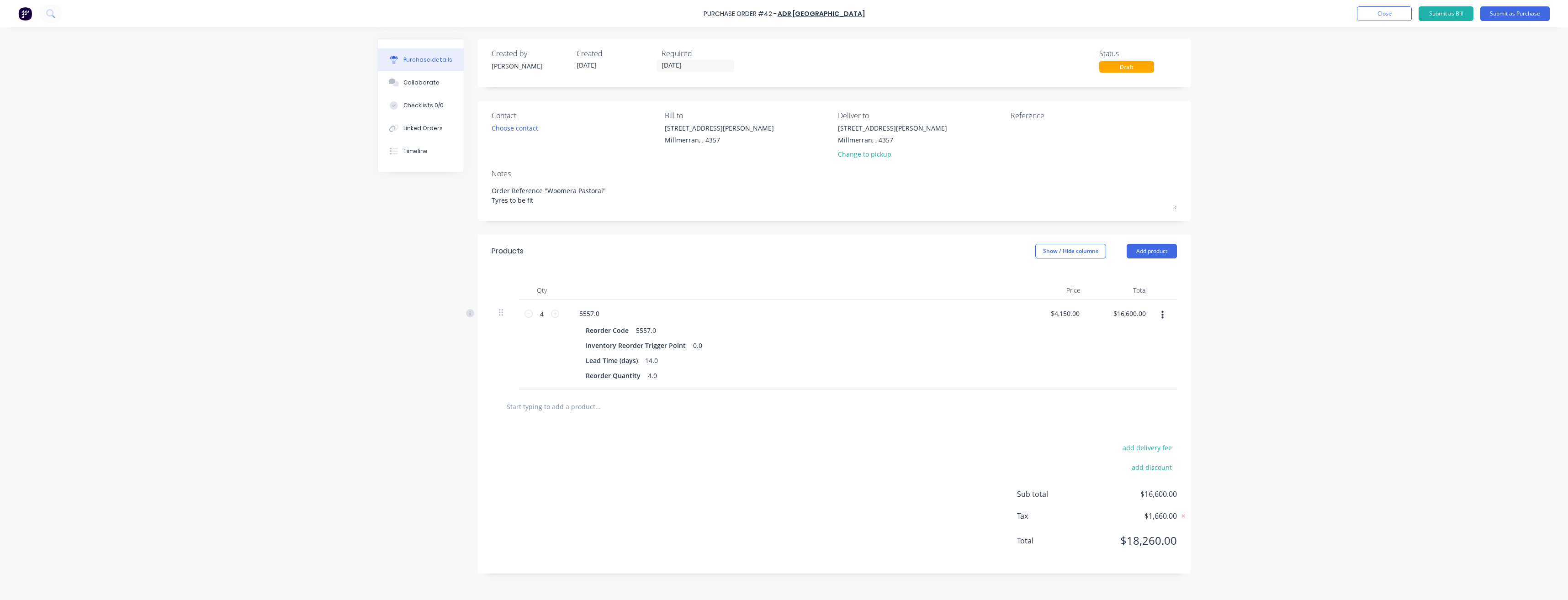
type textarea "Order Reference "Woomera Pastoral" Tyres to be fitt"
type textarea "x"
type textarea "Order Reference "Woomera Pastoral" Tyres to be fitte"
type textarea "x"
type textarea "Order Reference "Woomera Pastoral" Tyres to be fitted"
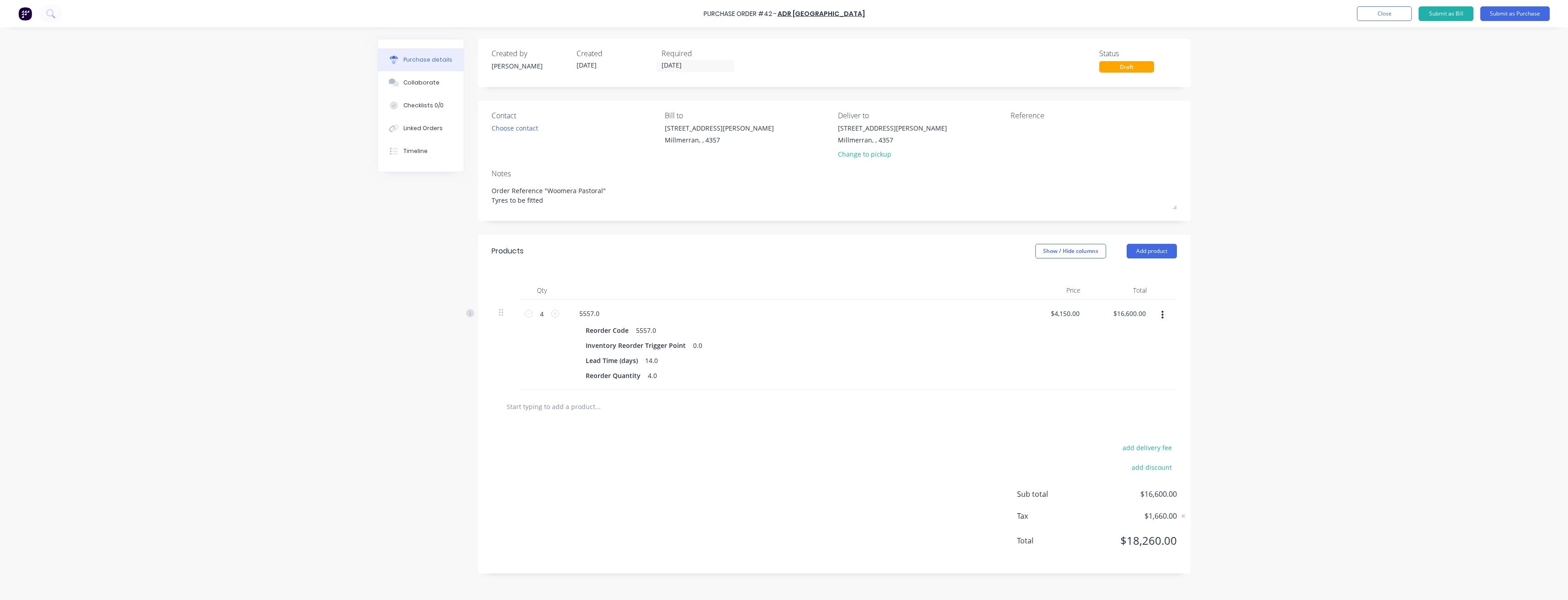
type textarea "x"
type textarea "Order Reference "Woomera Pastoral" Tyres to be fitted"
type textarea "x"
type textarea "Order Reference "Woomera Pastoral" Tyres to be fitted t"
type textarea "x"
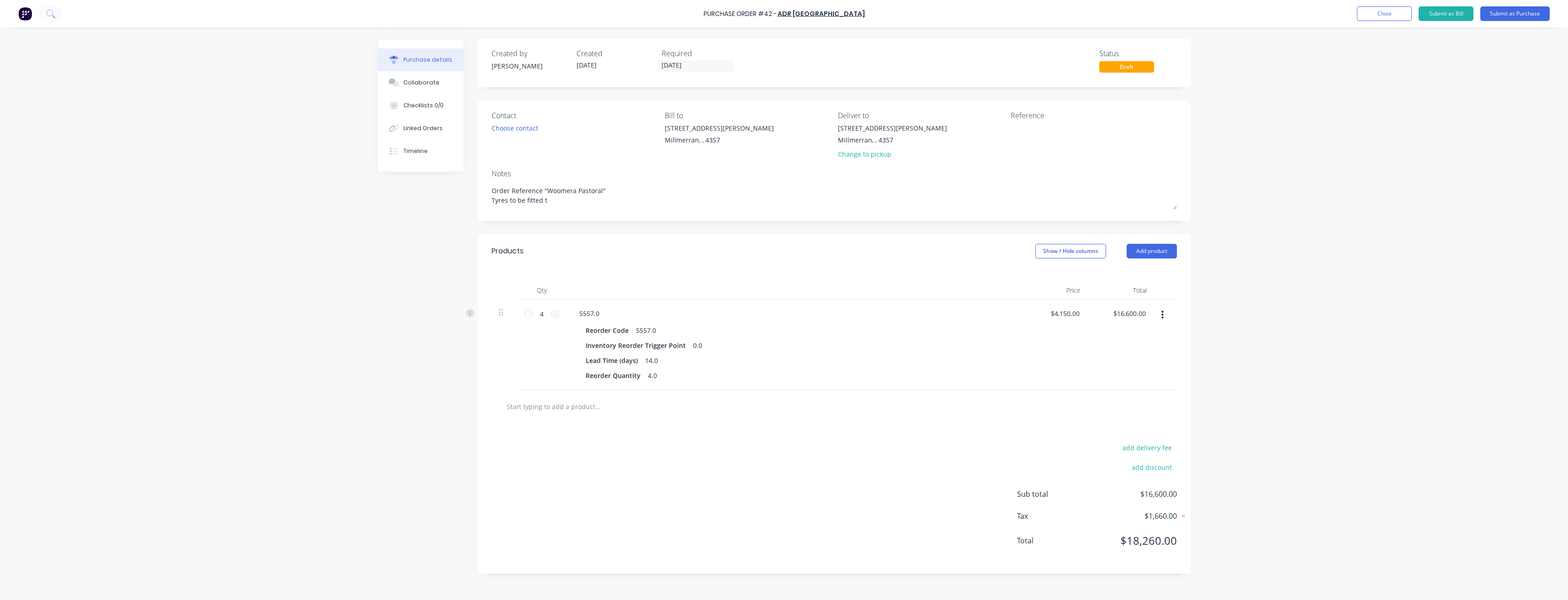
type textarea "Order Reference "Woomera Pastoral" Tyres to be fitted to"
type textarea "x"
type textarea "Order Reference "Woomera Pastoral" Tyres to be fitted to"
type textarea "x"
type textarea "Order Reference "Woomera Pastoral" Tyres to be fitted to H"
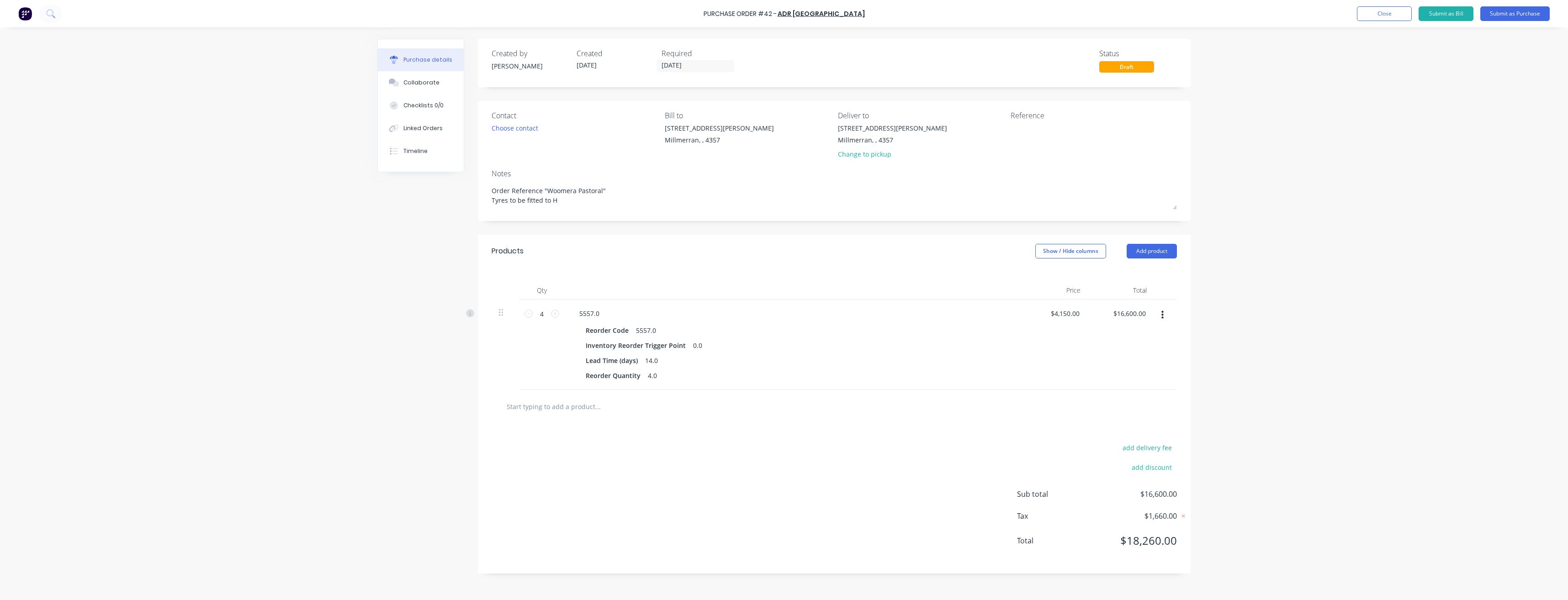
type textarea "x"
type textarea "Order Reference "Woomera Pastoral" Tyres to be fitted to"
type textarea "x"
type textarea "Order Reference "Woomera Pastoral" Tyres to be fitted to J"
type textarea "x"
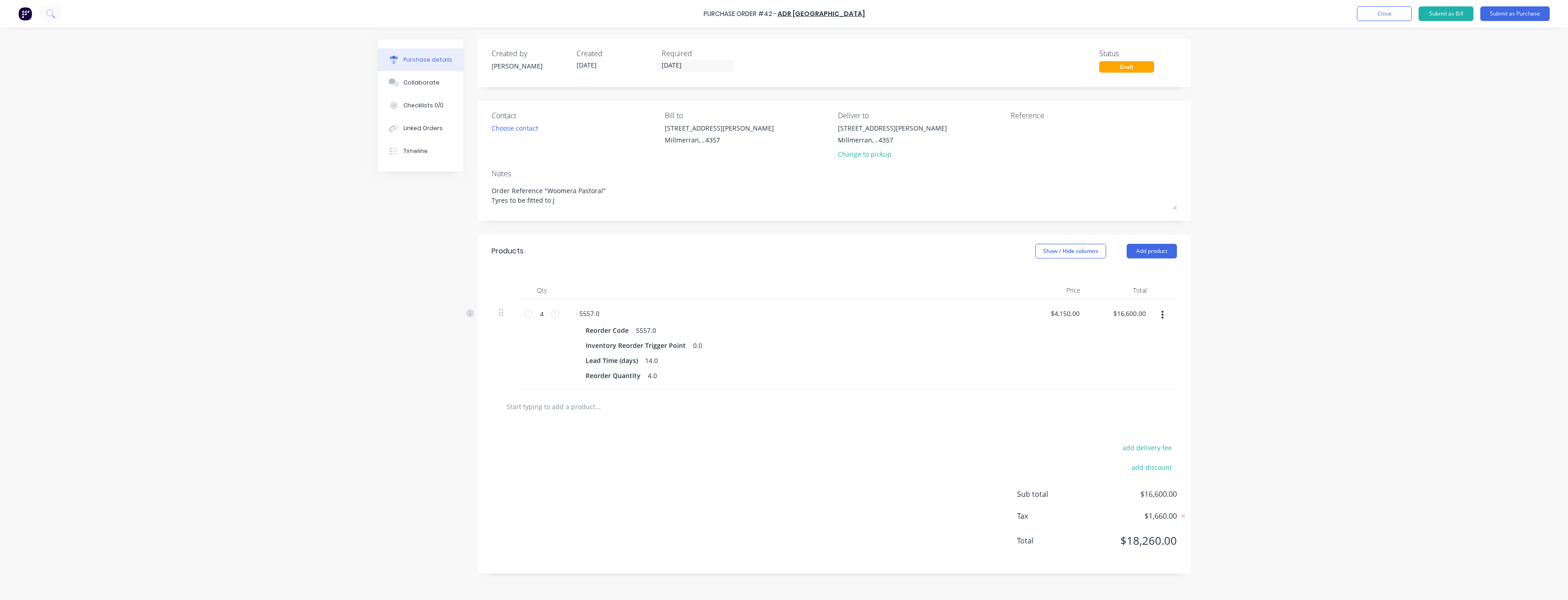
type textarea "Order Reference "Woomera Pastoral" Tyres to be fitted to Jo"
type textarea "x"
type textarea "Order Reference "Woomera Pastoral" Tyres to be fitted to Joh"
type textarea "x"
type textarea "Order Reference "Woomera Pastoral" Tyres to be fitted to [PERSON_NAME]"
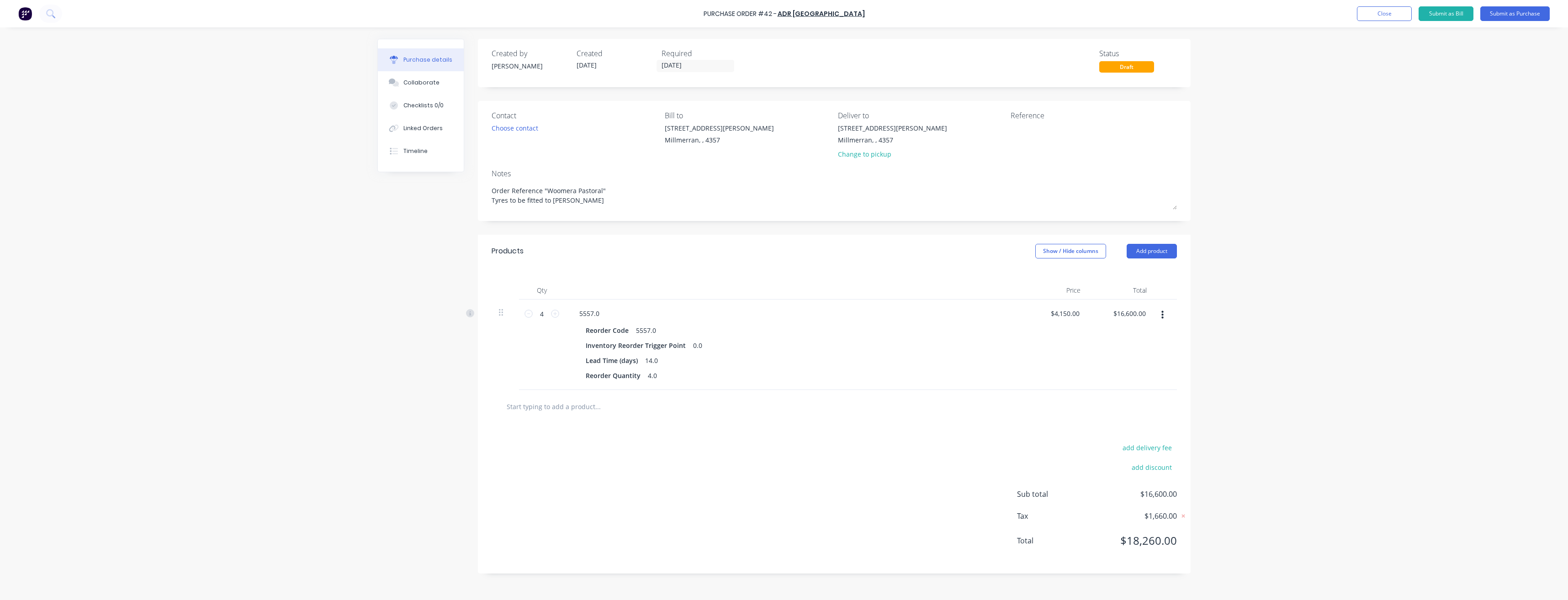
type textarea "x"
type textarea "Order Reference "Woomera Pastoral" Tyres to be fitted to [PERSON_NAME]"
type textarea "x"
type textarea "Order Reference "Woomera Pastoral" Tyres to be fitted to [PERSON_NAME]"
type textarea "x"
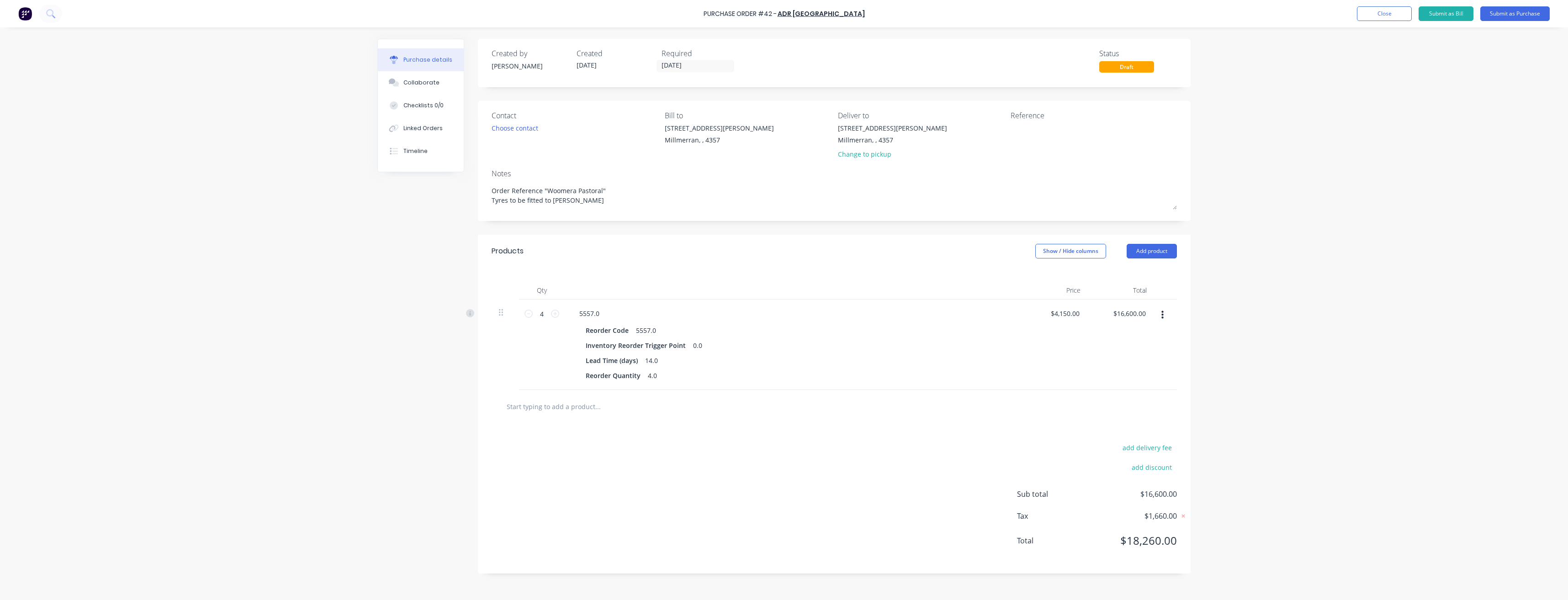
type textarea "Order Reference "Woomera Pastoral" Tyres to be fitted to [PERSON_NAME]"
type textarea "x"
type textarea "Order Reference "Woomera Pastoral" Tyres to be fitted to [PERSON_NAME]"
type textarea "x"
type textarea "Order Reference "Woomera Pastoral" Tyres to be fitted to [PERSON_NAME] Deer"
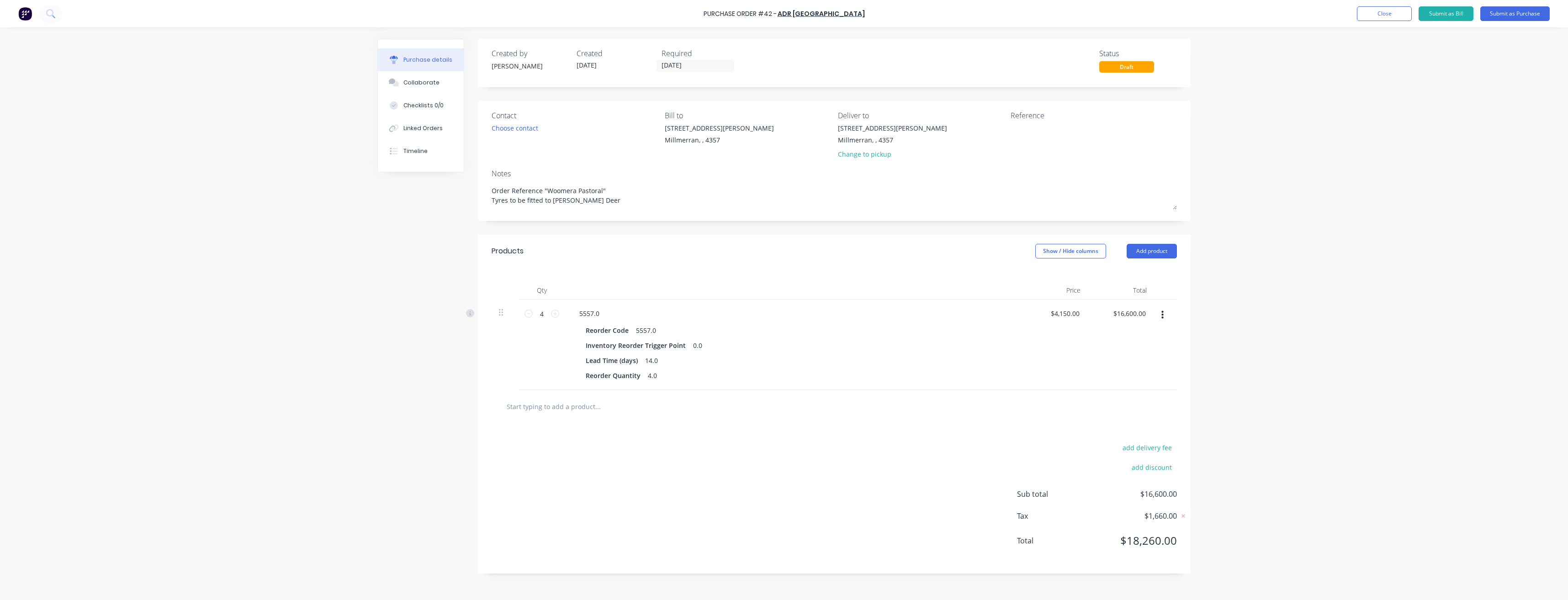
type textarea "x"
type textarea "Order Reference "Woomera Pastoral" Tyres to be fitted to [PERSON_NAME] Deere"
type textarea "x"
type textarea "Order Reference "Woomera Pastoral" Tyres to be fitted to [PERSON_NAME] Deere"
type textarea "x"
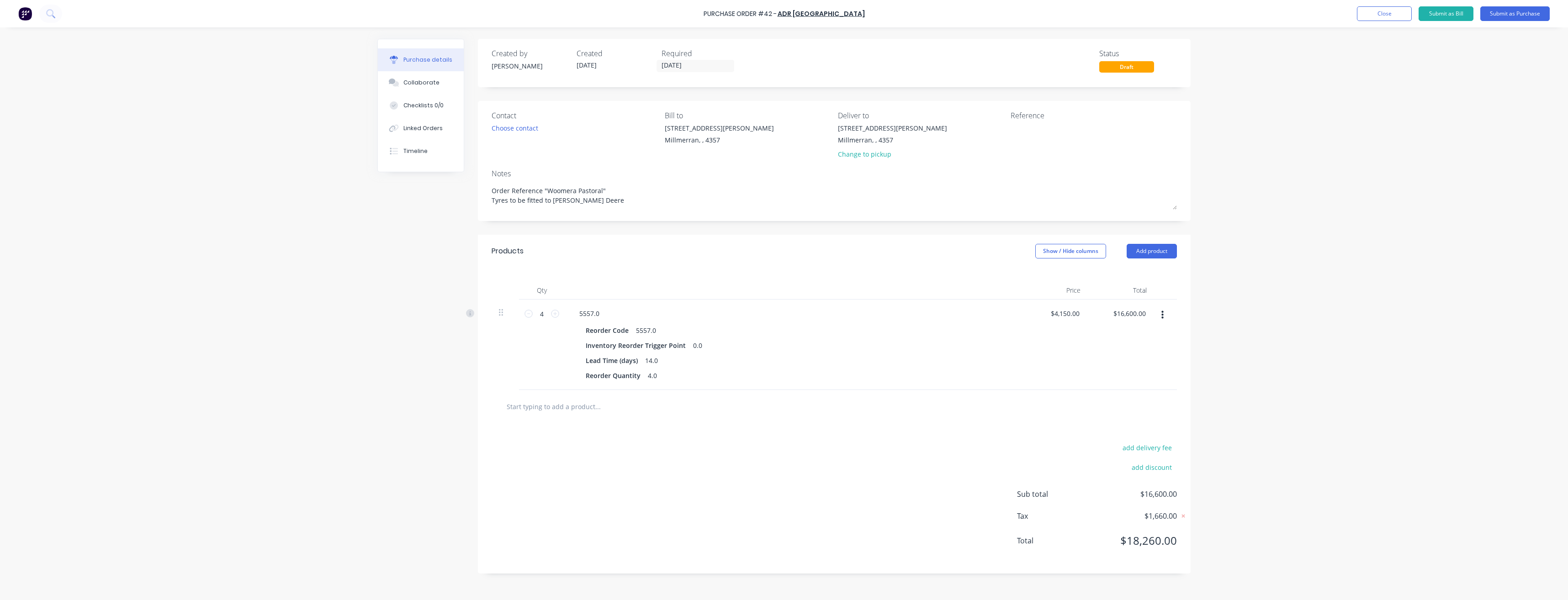
type textarea "Order Reference "Woomera Pastoral" Tyres to be fitted to [PERSON_NAME] Deere Y"
type textarea "x"
type textarea "Order Reference "Woomera Pastoral" Tyres to be fitted to [PERSON_NAME] Deere [P…"
type textarea "x"
type textarea "Order Reference "Woomera Pastoral" Tyres to be fitted to [PERSON_NAME] Deere [P…"
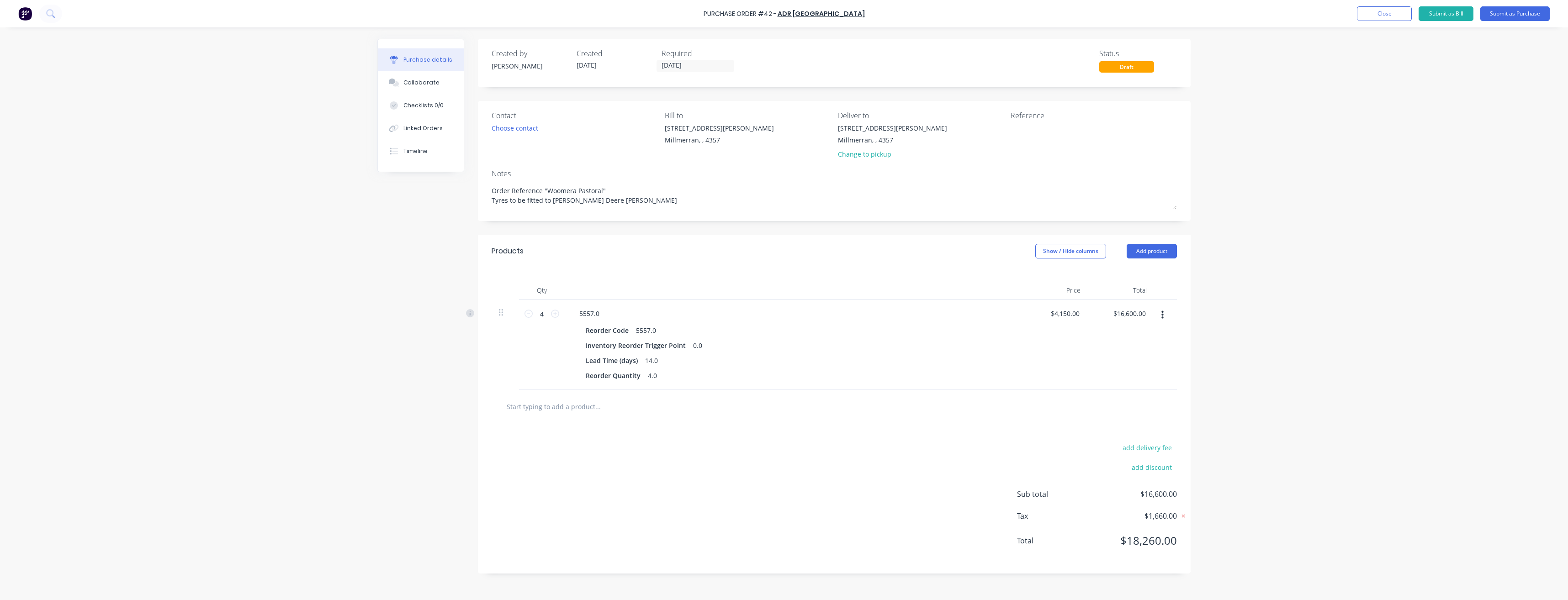
type textarea "x"
type textarea "Order Reference "Woomera Pastoral" Tyres to be fitted to [PERSON_NAME] Deere Ye…"
type textarea "x"
type textarea "Order Reference "Woomera Pastoral" Tyres to be fitted to [PERSON_NAME] Deere Ye…"
type textarea "x"
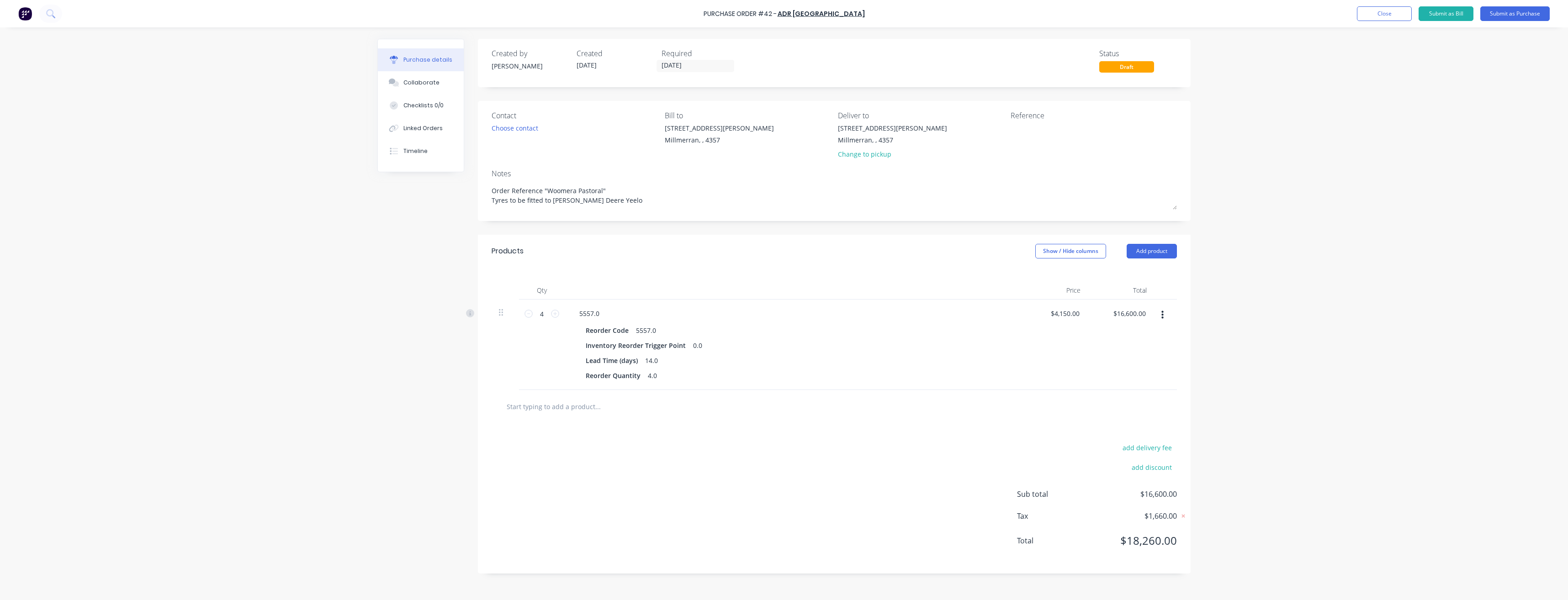
type textarea "Order Reference "Woomera Pastoral" Tyres to be fitted to [PERSON_NAME] Deere Ye…"
type textarea "x"
type textarea "Order Reference "Woomera Pastoral" Tyres to be fitted to [PERSON_NAME] Deere Ye…"
type textarea "x"
type textarea "Order Reference "Woomera Pastoral" Tyres to be fitted to [PERSON_NAME] Deere Ye…"
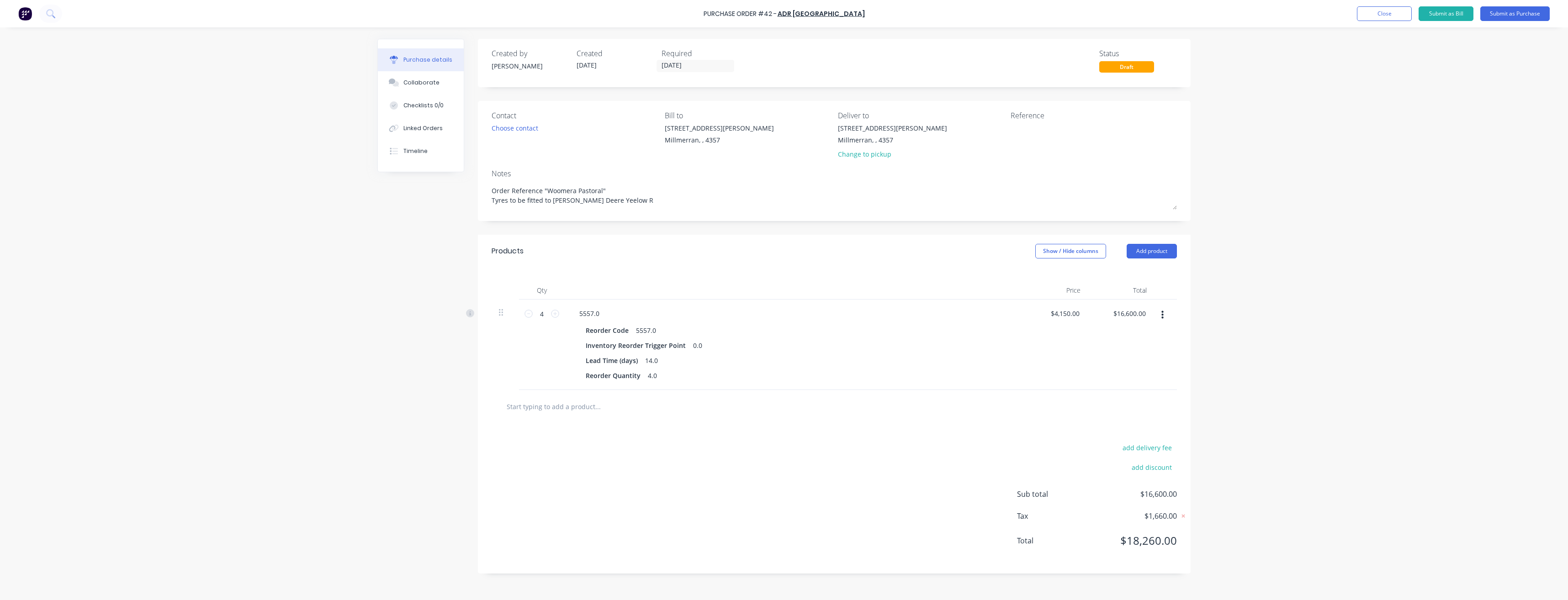
type textarea "x"
type textarea "Order Reference "Woomera Pastoral" Tyres to be fitted to [PERSON_NAME] Deere Ye…"
type textarea "x"
type textarea "Order Reference "Woomera Pastoral" Tyres to be fitted to [PERSON_NAME] Deere Ye…"
type textarea "x"
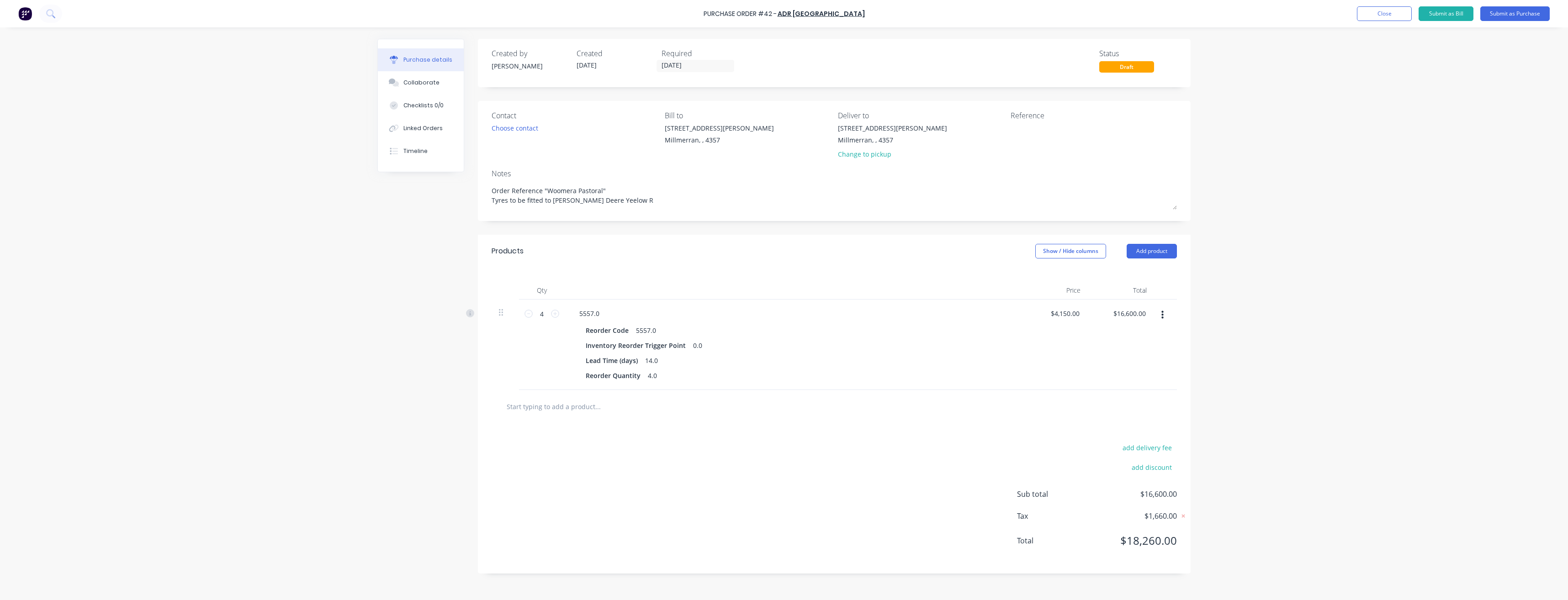
type textarea "Order Reference "Woomera Pastoral" Tyres to be fitted to [PERSON_NAME] Deere Ye…"
type textarea "x"
type textarea "Order Reference "Woomera Pastoral" Tyres to be fitted to [PERSON_NAME] Deere Ye…"
type textarea "x"
type textarea "Order Reference "Woomera Pastoral" Tyres to be fitted to [PERSON_NAME] Deere Ye…"
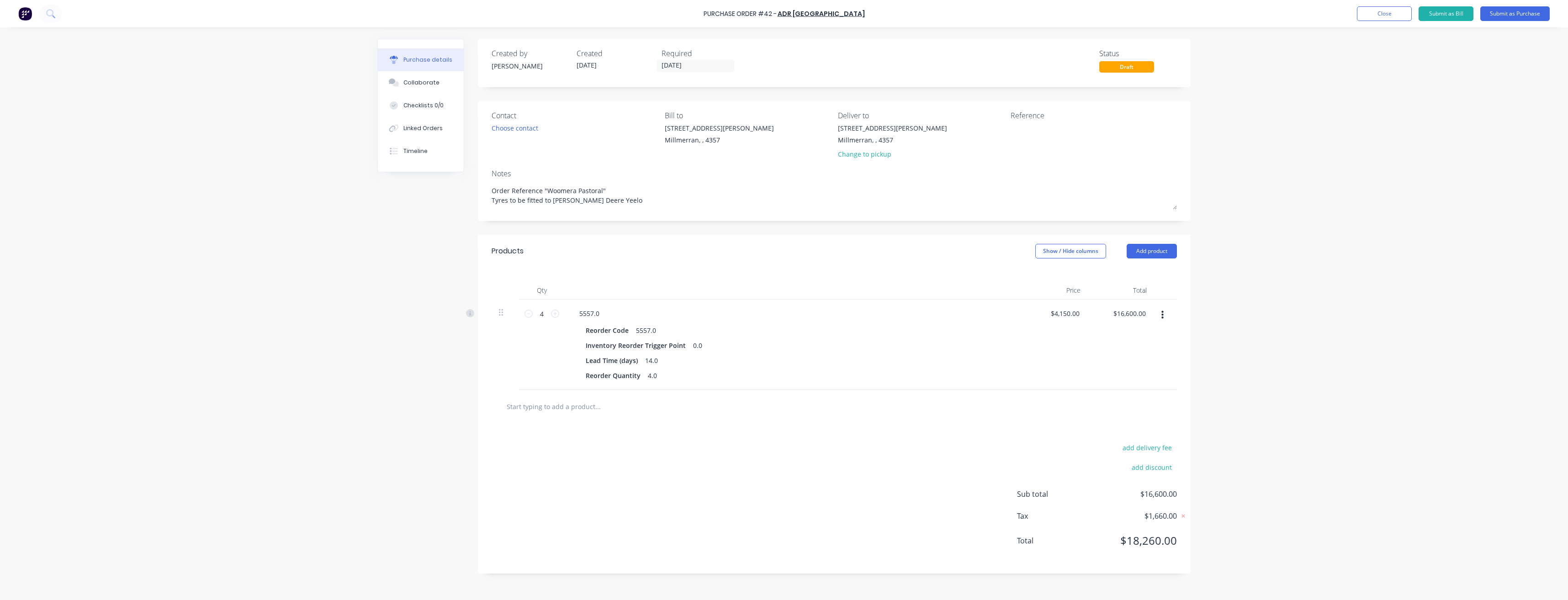
type textarea "x"
type textarea "Order Reference "Woomera Pastoral" Tyres to be fitted to [PERSON_NAME] Deere Ye…"
type textarea "x"
type textarea "Order Reference "Woomera Pastoral" Tyres to be fitted to [PERSON_NAME] Deere [P…"
type textarea "x"
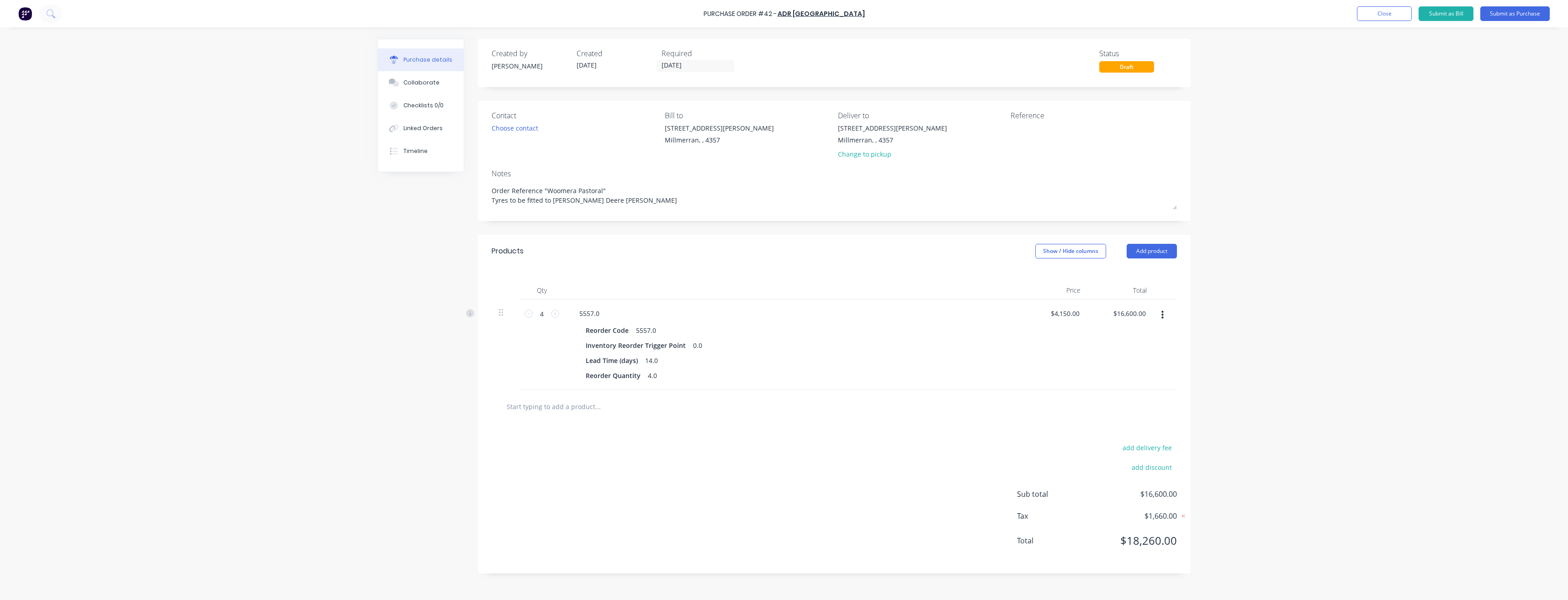
type textarea "Order Reference "Woomera Pastoral" Tyres to be fitted to [PERSON_NAME] Deere [P…"
type textarea "x"
type textarea "Order Reference "Woomera Pastoral" Tyres to be fitted to [PERSON_NAME] Deere Yel"
type textarea "x"
type textarea "Order Reference "Woomera Pastoral" Tyres to be fitted to [PERSON_NAME] Deere Ye…"
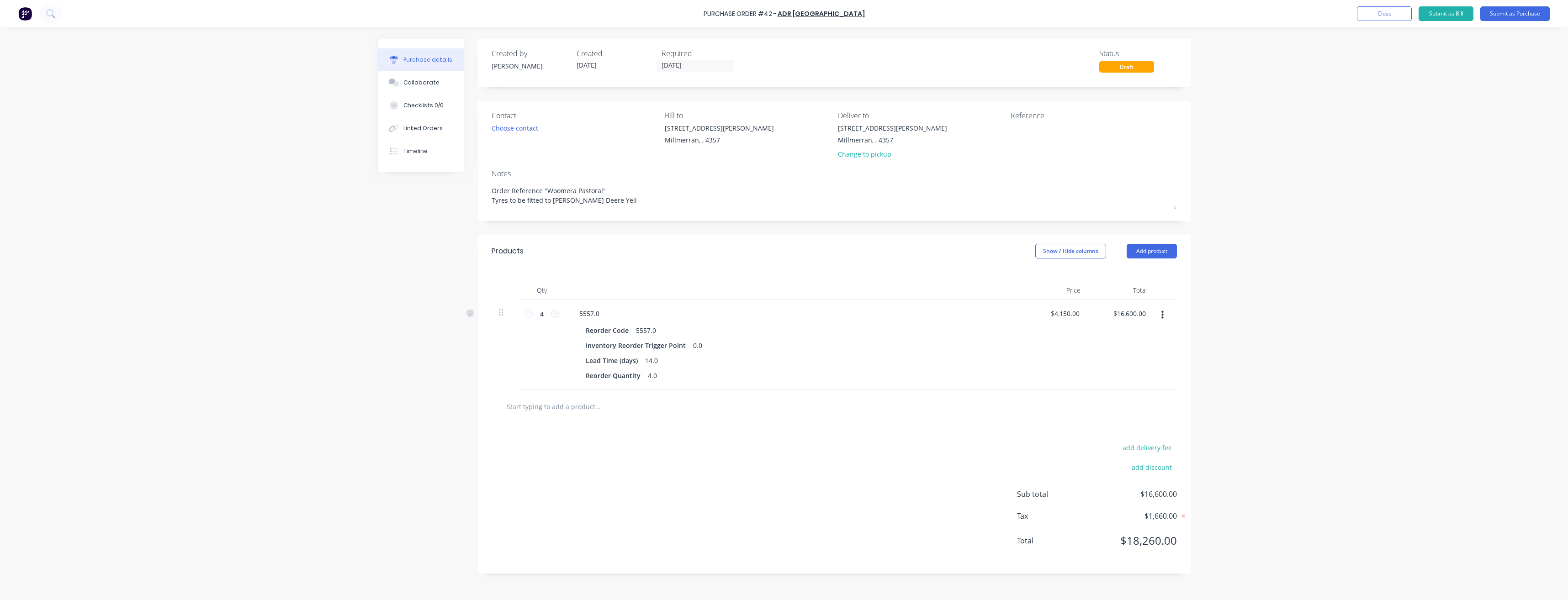
type textarea "x"
type textarea "Order Reference "Woomera Pastoral" Tyres to be fitted to [PERSON_NAME] Deere Ye…"
type textarea "x"
type textarea "Order Reference "Woomera Pastoral" Tyres to be fitted to [PERSON_NAME] Deere Ye…"
type textarea "x"
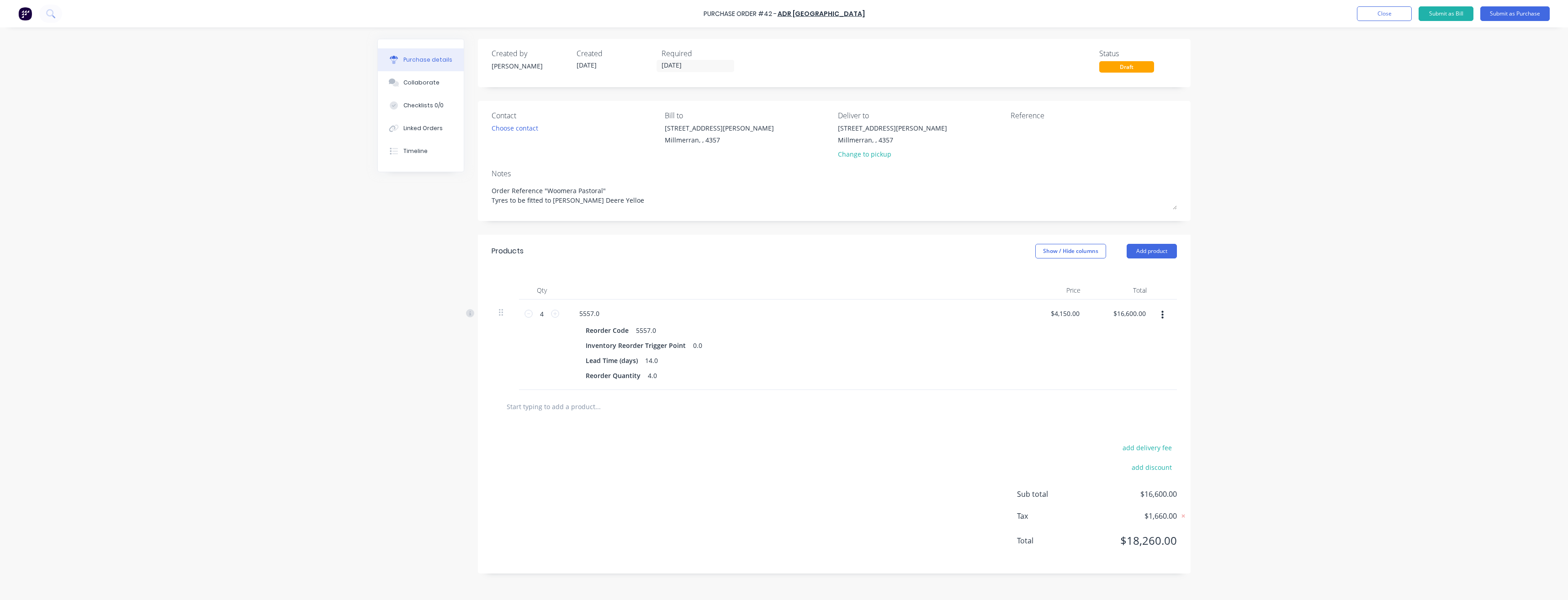
type textarea "Order Reference "Woomera Pastoral" Tyres to be fitted to [PERSON_NAME] Deere Ye…"
type textarea "x"
type textarea "Order Reference "Woomera Pastoral" Tyres to be fitted to [PERSON_NAME] Deere Ye…"
type textarea "x"
type textarea "Order Reference "Woomera Pastoral" Tyres to be fitted to [PERSON_NAME] Deere Ye…"
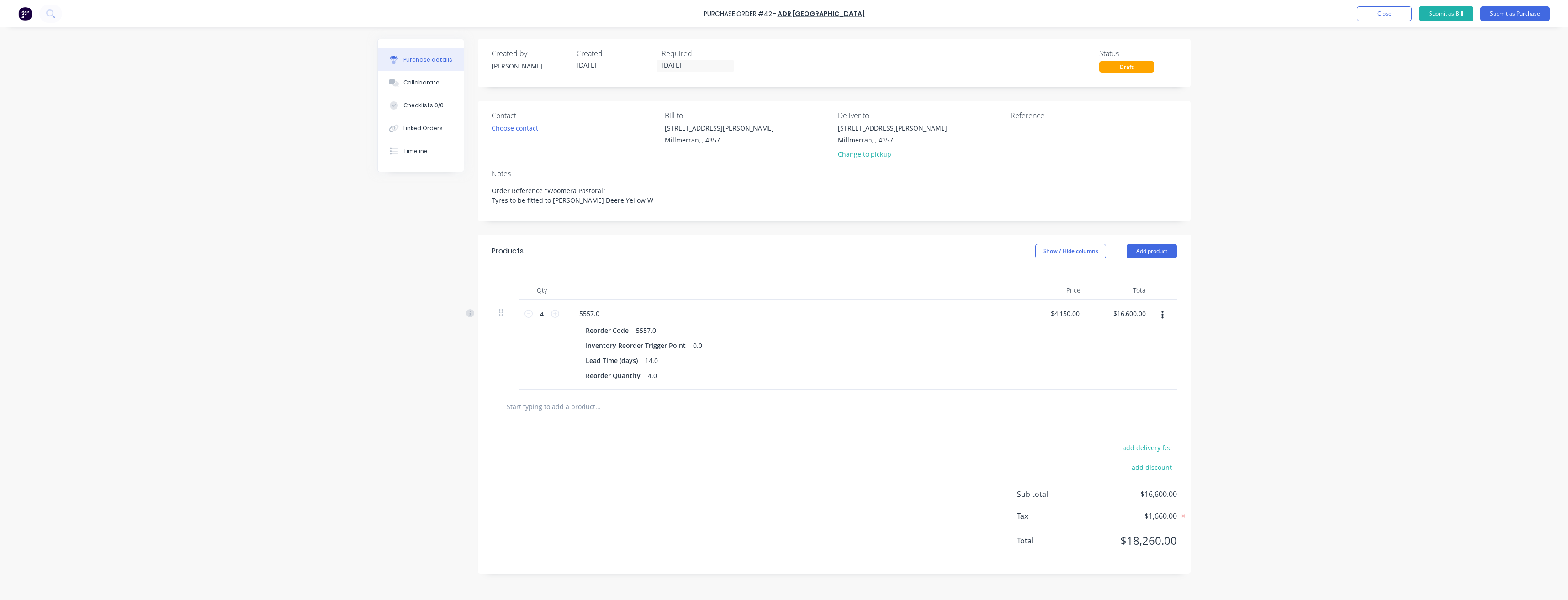
type textarea "x"
click at [1517, 11] on button "Submit as Purchase" at bounding box center [1514, 14] width 69 height 15
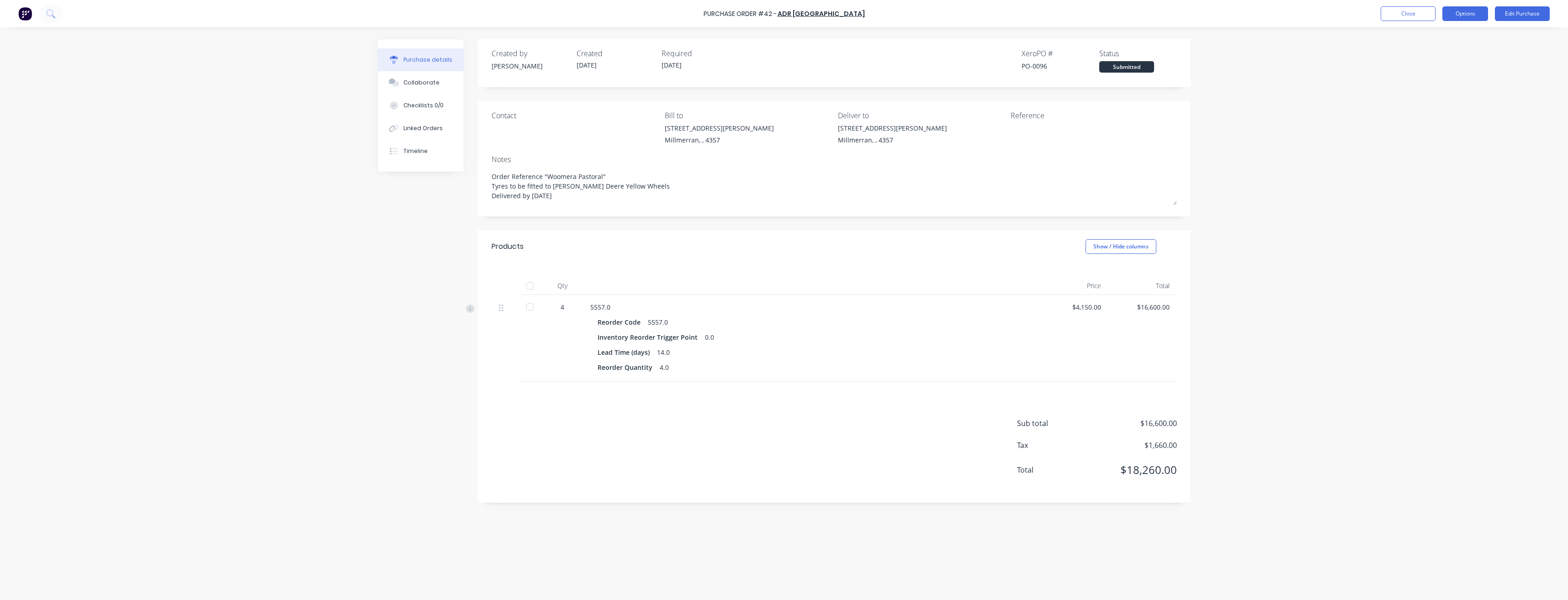
click at [1468, 10] on button "Options" at bounding box center [1465, 14] width 46 height 15
click at [1430, 39] on div "Print / Email" at bounding box center [1445, 37] width 70 height 14
click at [1437, 54] on div "With pricing" at bounding box center [1445, 56] width 70 height 14
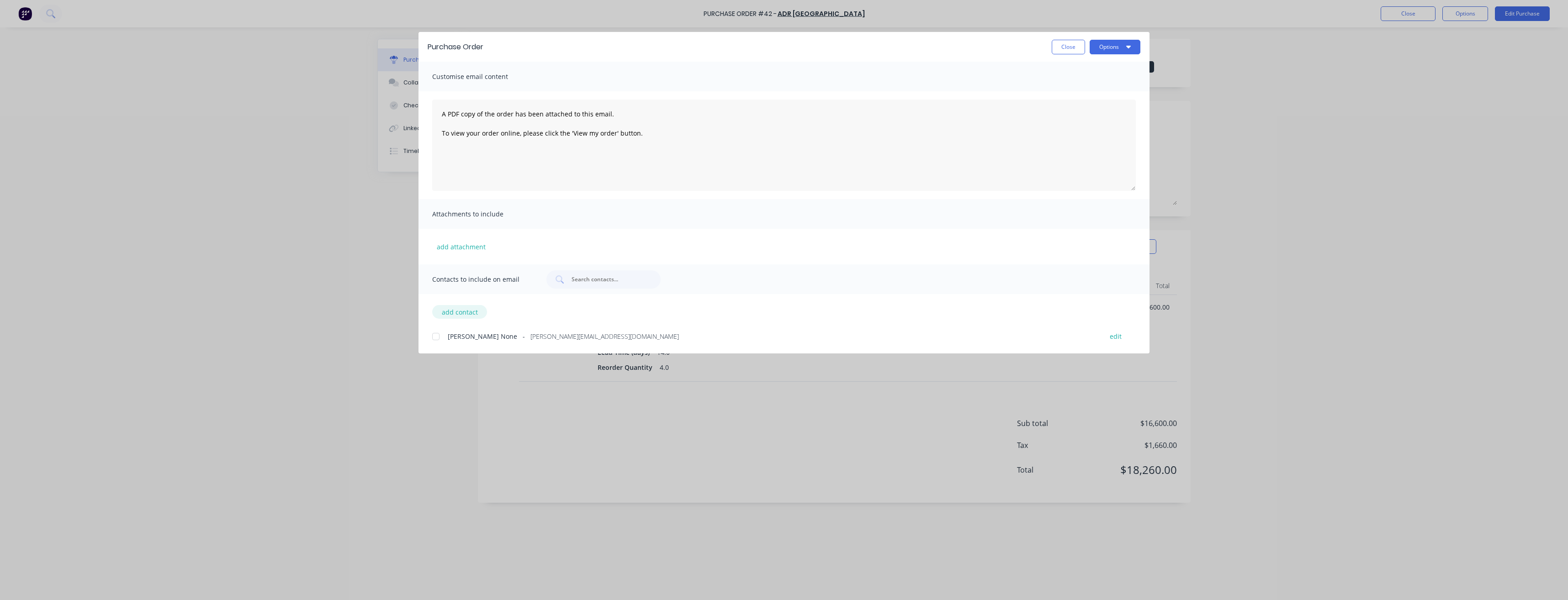
click at [463, 315] on button "add contact" at bounding box center [459, 312] width 55 height 14
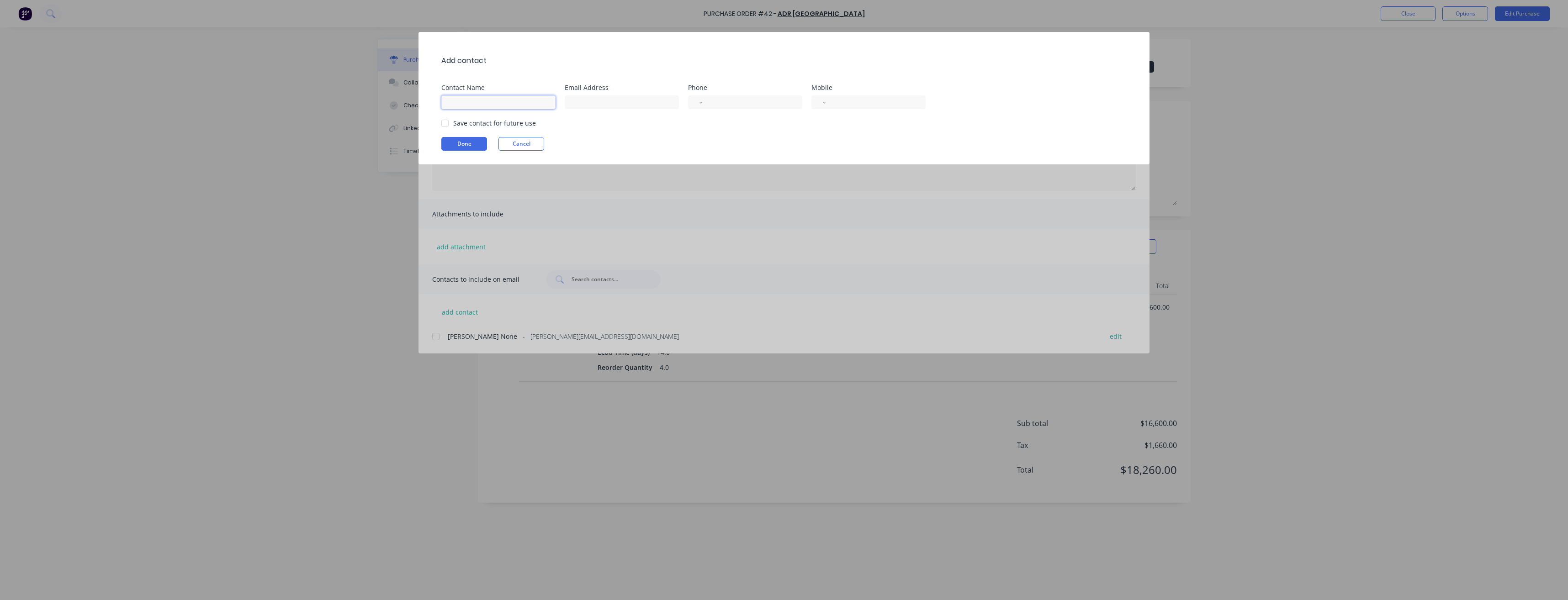
click at [500, 106] on input at bounding box center [499, 103] width 114 height 14
click at [588, 103] on input at bounding box center [622, 103] width 114 height 14
click at [847, 104] on input "tel" at bounding box center [874, 103] width 84 height 11
click at [444, 123] on div at bounding box center [445, 123] width 19 height 19
click at [456, 144] on button "Done" at bounding box center [464, 144] width 46 height 14
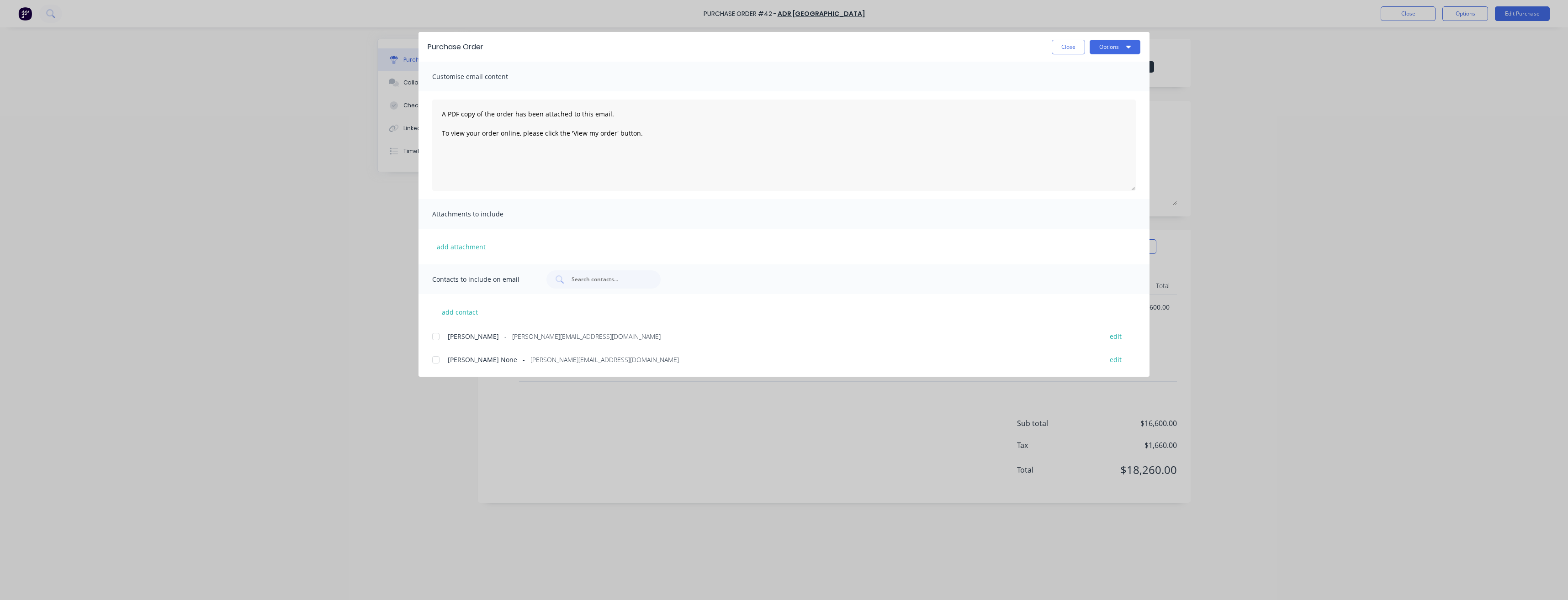
click at [435, 337] on div at bounding box center [436, 336] width 19 height 19
click at [1119, 45] on button "Options" at bounding box center [1115, 47] width 51 height 15
click at [1089, 108] on div "Email" at bounding box center [1097, 107] width 70 height 14
click at [1121, 44] on button "Options" at bounding box center [1115, 47] width 51 height 15
click at [1089, 76] on div "Preview" at bounding box center [1097, 70] width 70 height 14
